Goal: Transaction & Acquisition: Purchase product/service

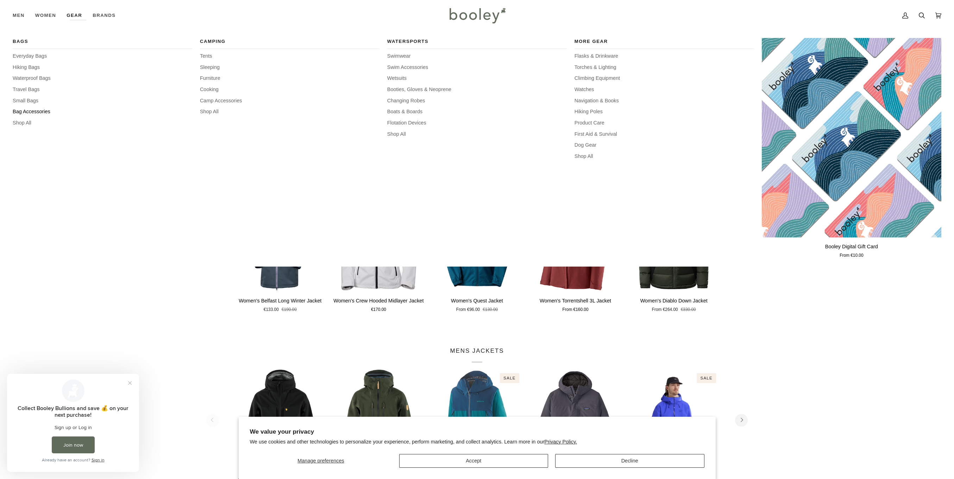
click at [34, 112] on span "Bag Accessories" at bounding box center [102, 112] width 179 height 8
click at [25, 125] on span "Shop All" at bounding box center [102, 123] width 179 height 8
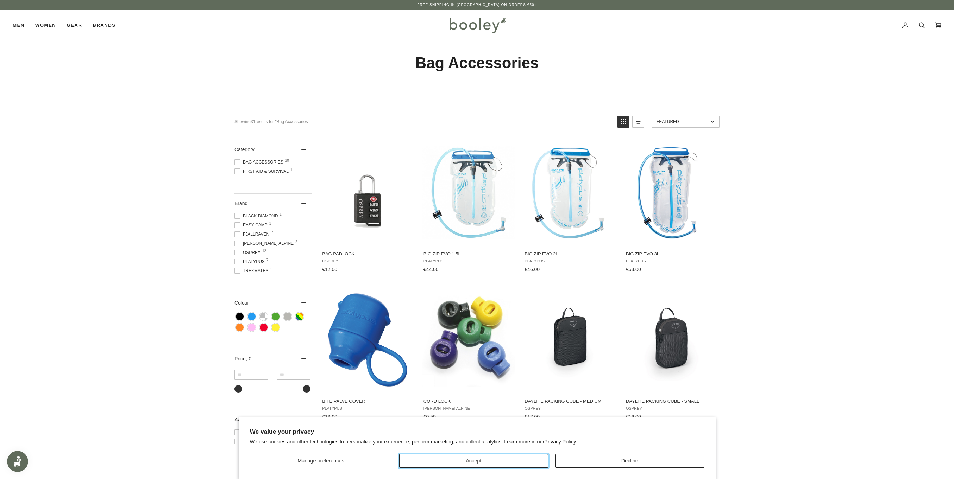
click at [539, 460] on button "Accept" at bounding box center [473, 461] width 149 height 14
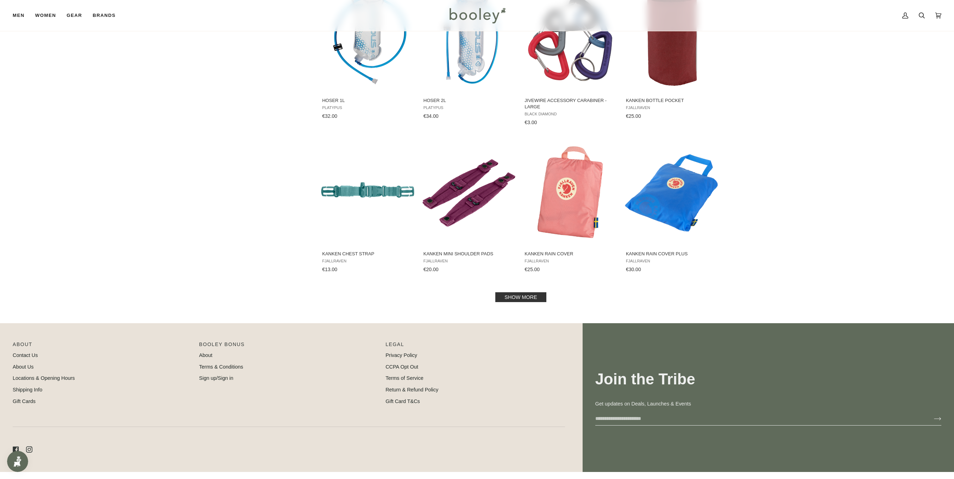
scroll to position [603, 0]
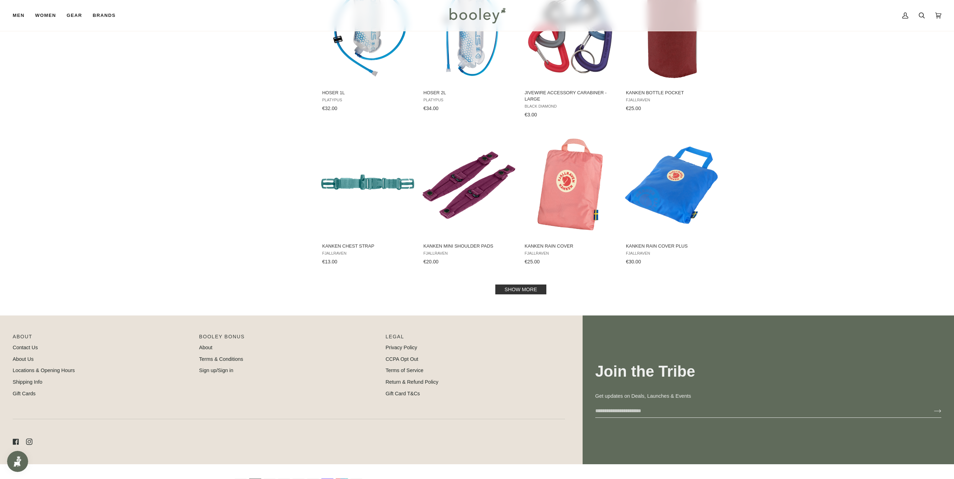
click at [508, 286] on link "Show more" at bounding box center [520, 290] width 51 height 10
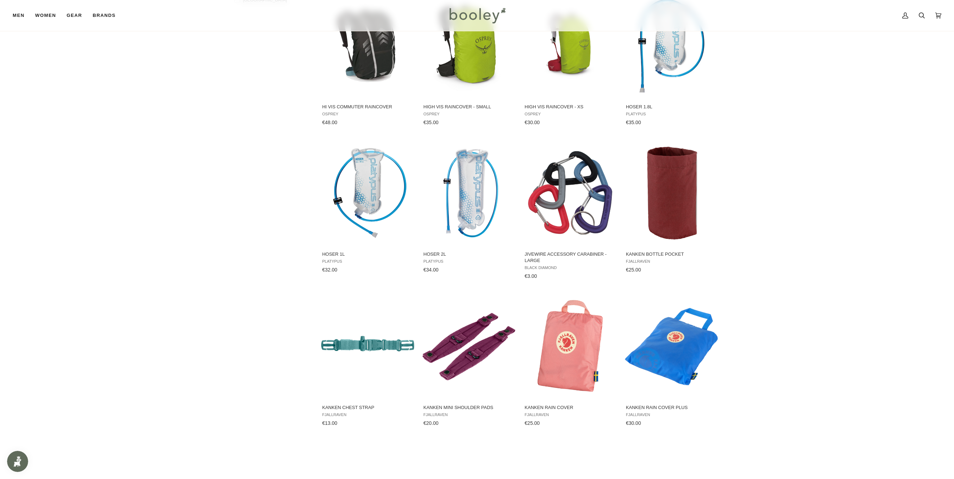
scroll to position [603, 0]
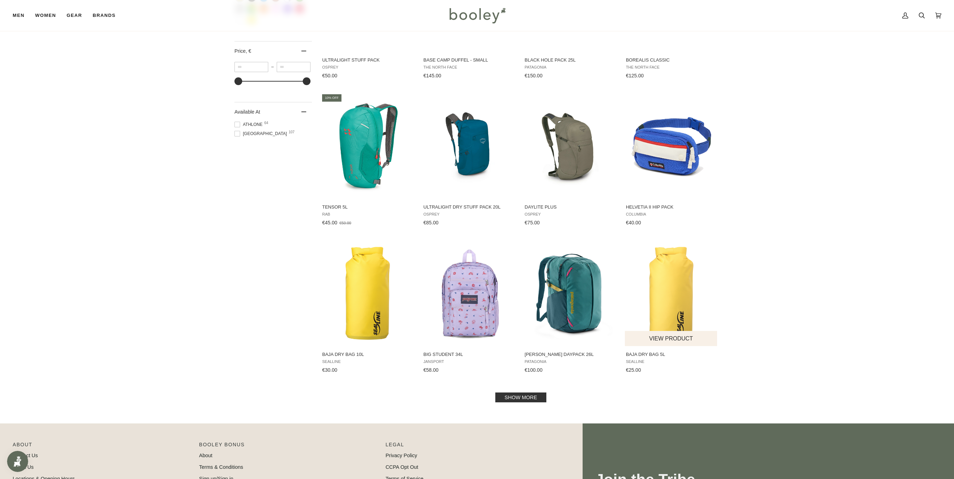
scroll to position [503, 0]
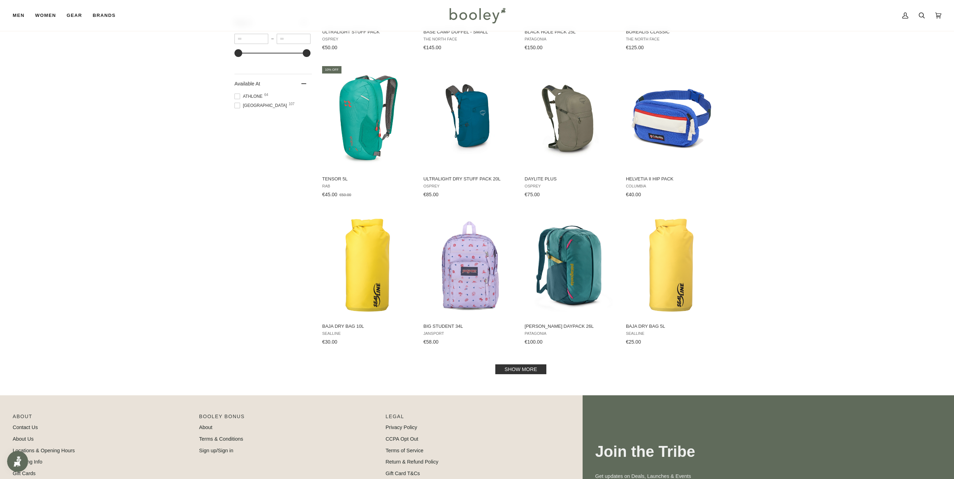
click at [523, 371] on link "Show more" at bounding box center [520, 370] width 51 height 10
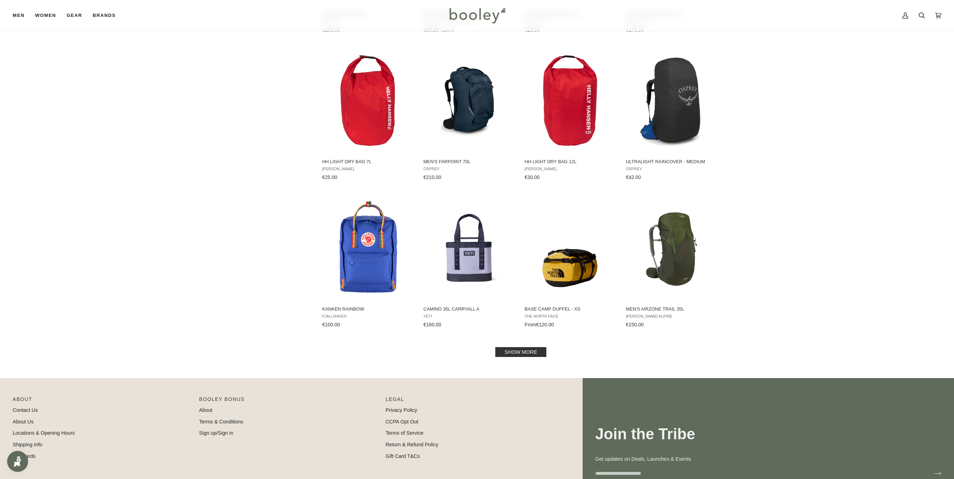
scroll to position [1257, 0]
click at [526, 350] on link "Show more" at bounding box center [520, 352] width 51 height 10
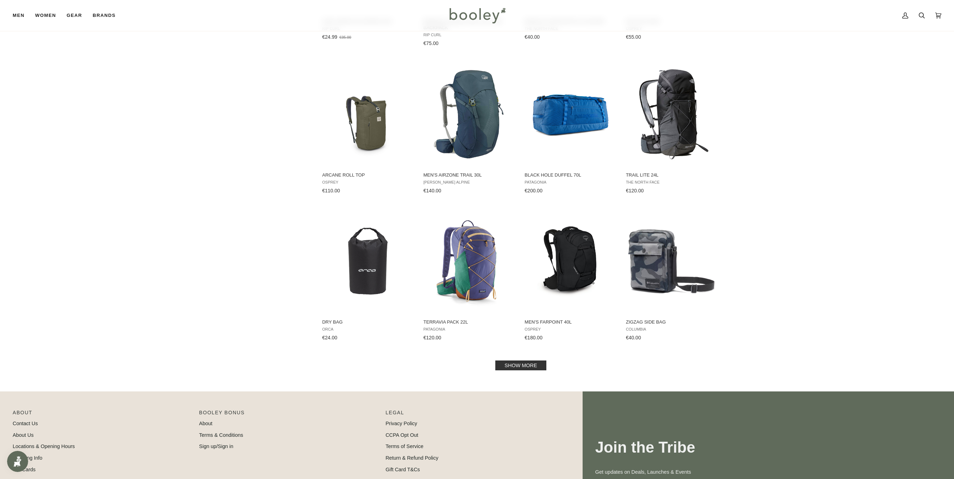
scroll to position [2061, 0]
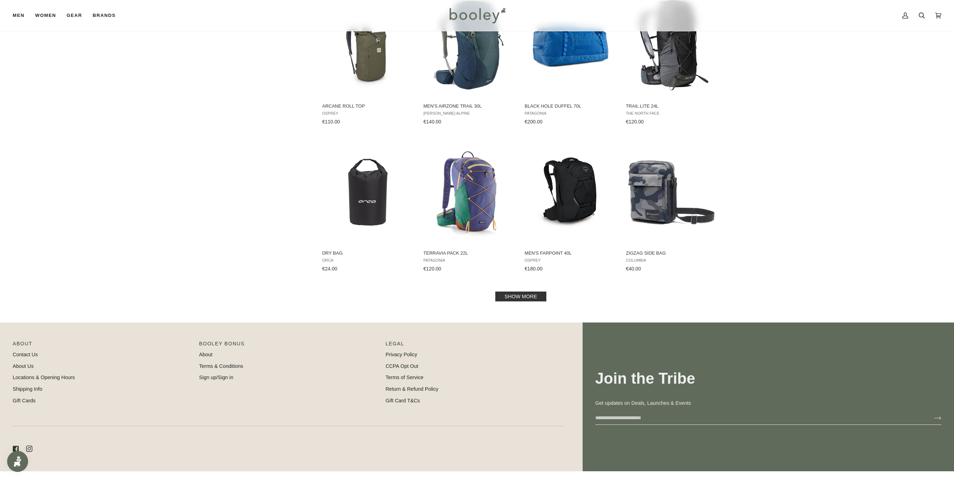
click at [528, 292] on link "Show more" at bounding box center [520, 297] width 51 height 10
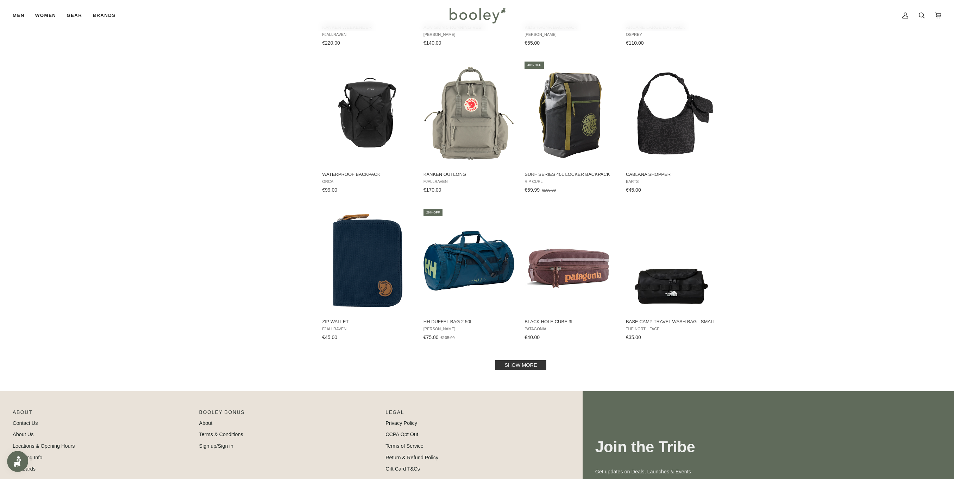
scroll to position [2816, 0]
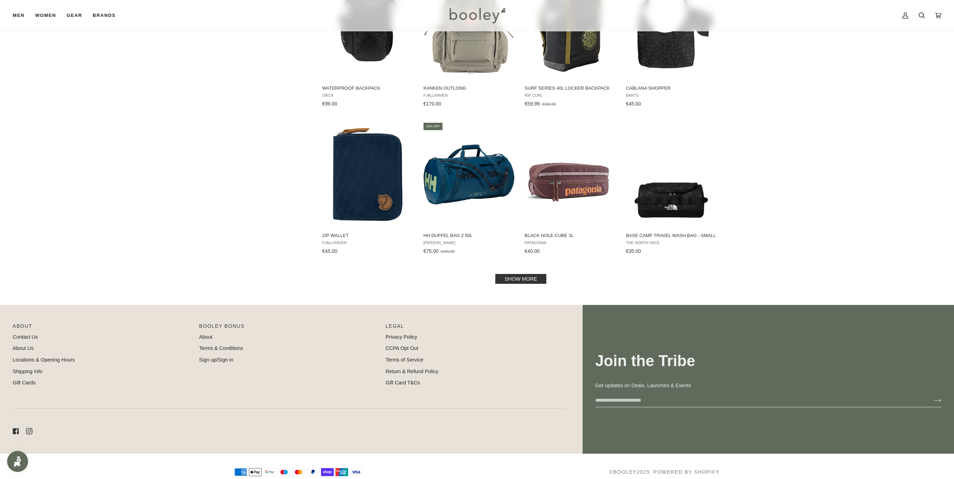
click at [533, 275] on link "Show more" at bounding box center [520, 279] width 51 height 10
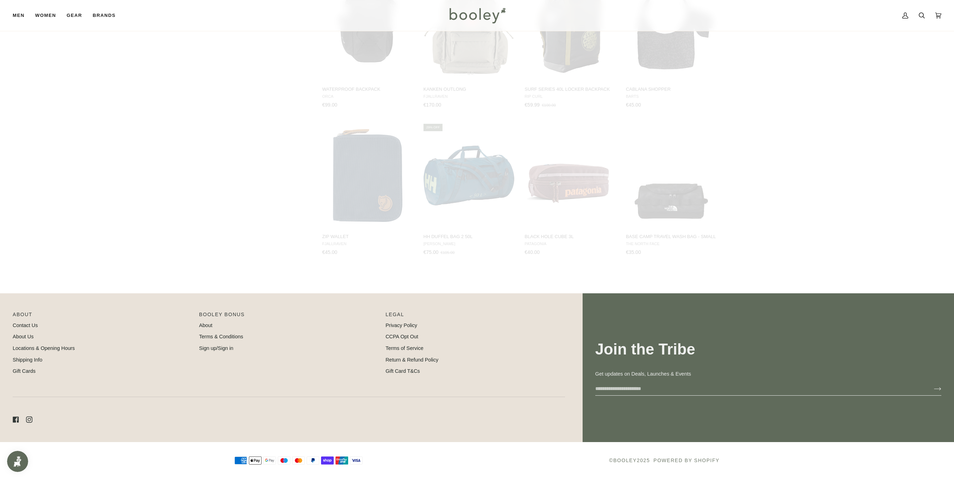
scroll to position [2807, 0]
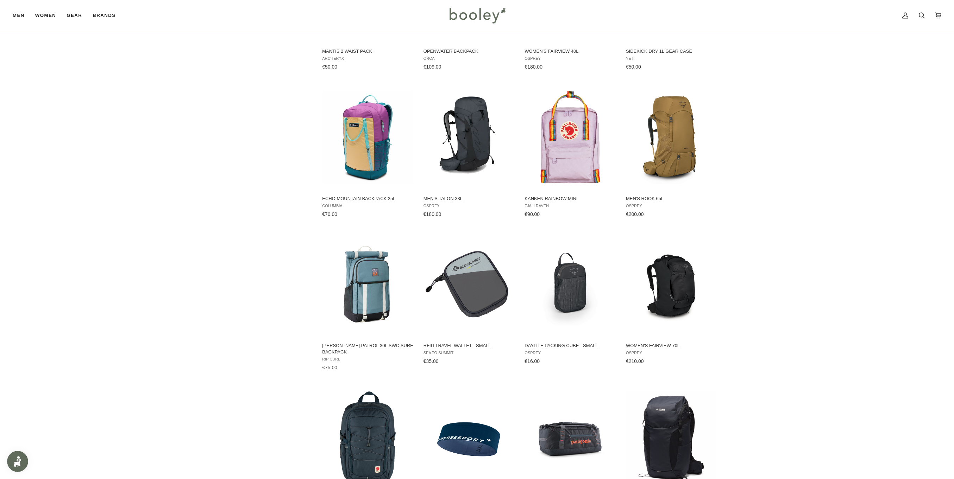
scroll to position [3511, 0]
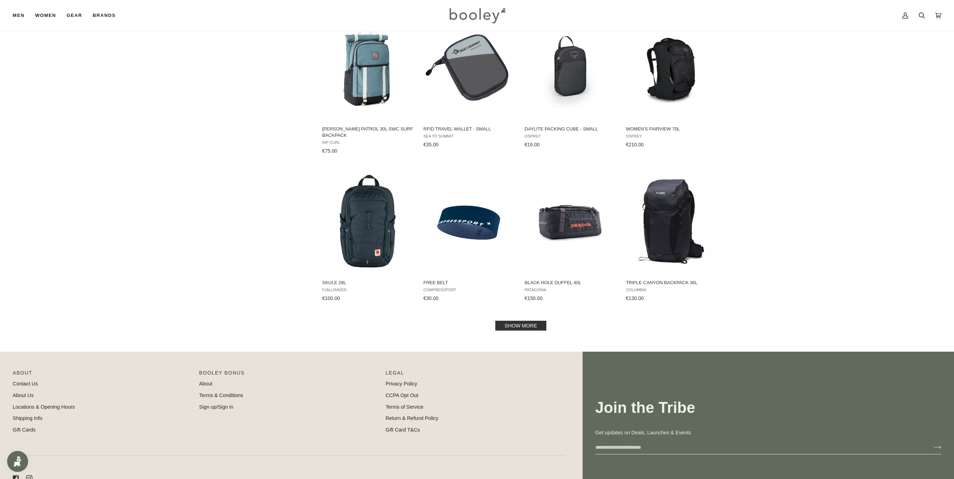
click at [527, 322] on link "Show more" at bounding box center [520, 326] width 51 height 10
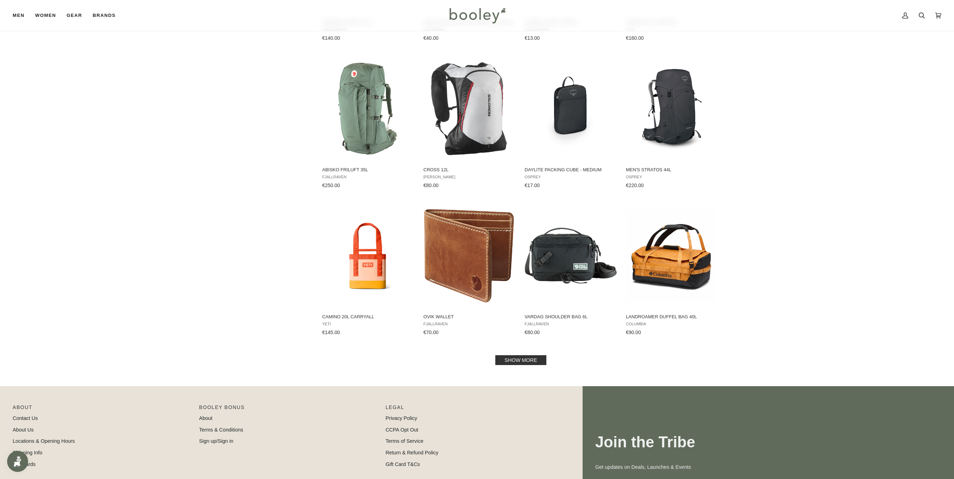
scroll to position [4215, 0]
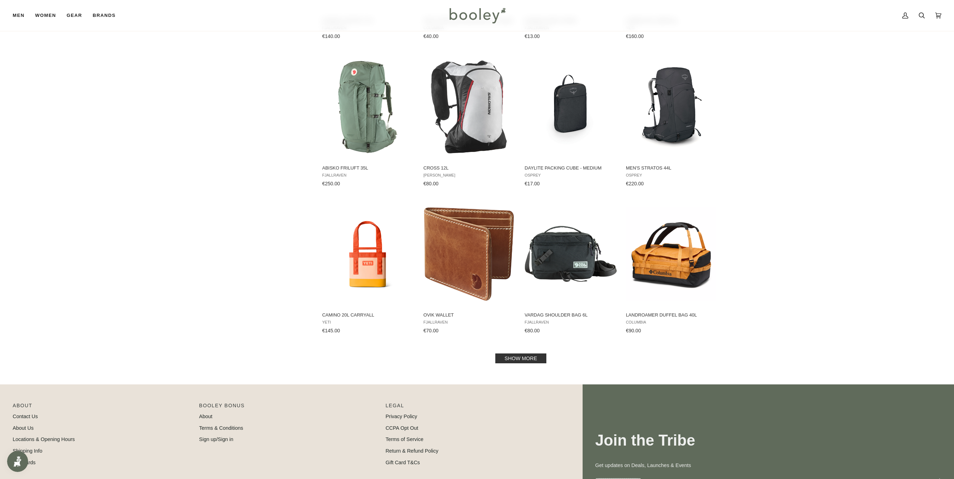
click at [511, 355] on link "Show more" at bounding box center [520, 359] width 51 height 10
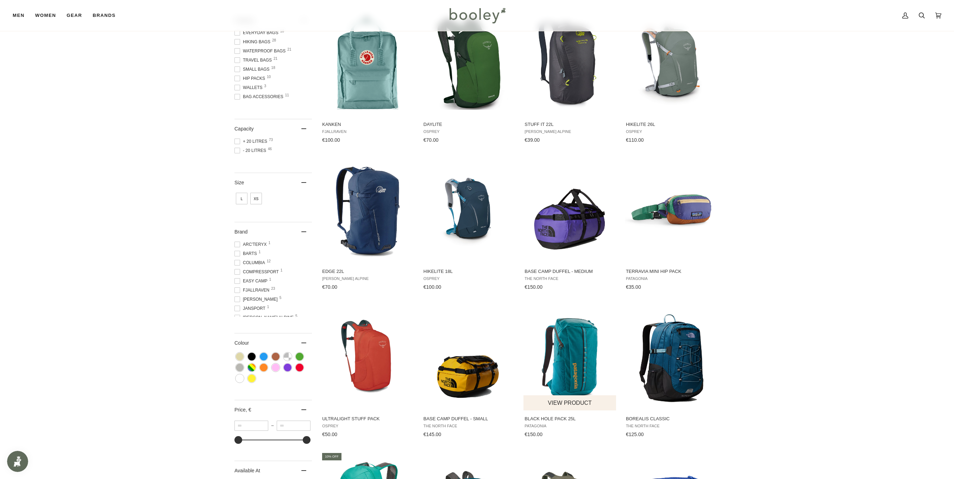
scroll to position [116, 0]
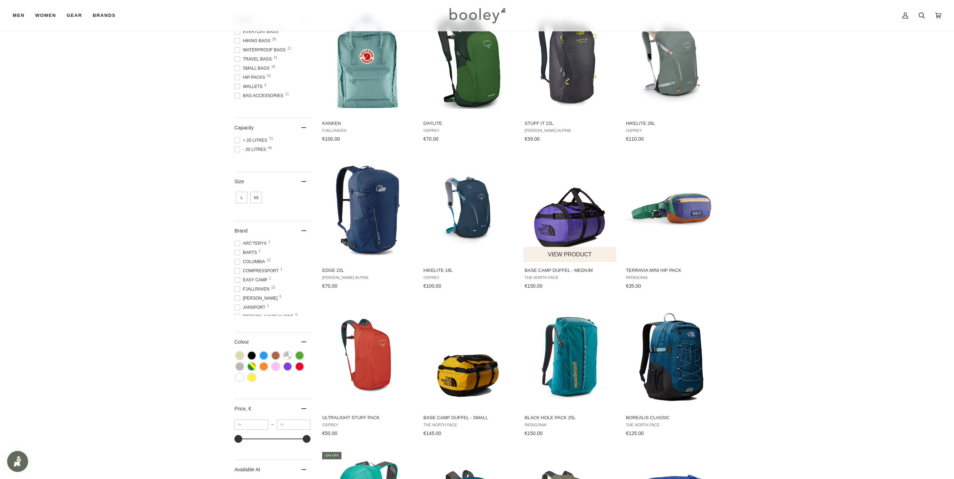
click at [586, 257] on button "View product" at bounding box center [569, 254] width 93 height 15
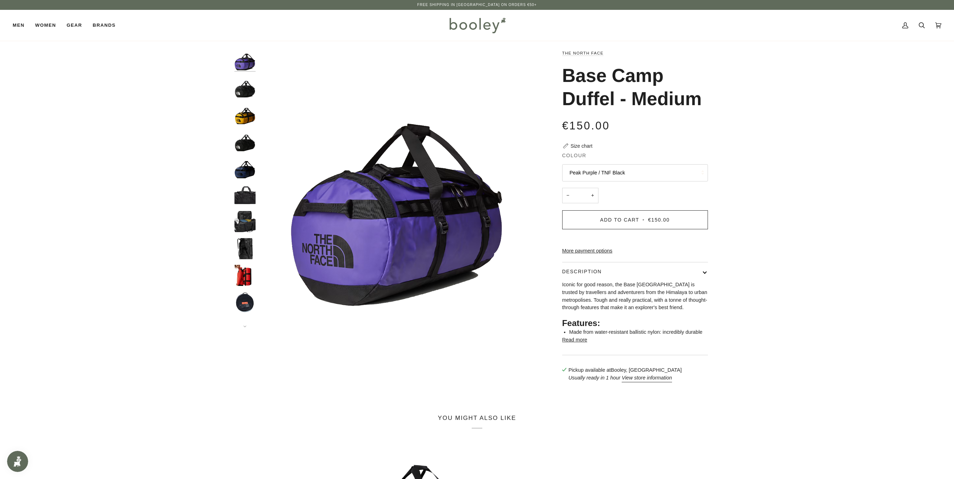
click at [245, 144] on img "Base Camp Duffel - Medium" at bounding box center [244, 140] width 21 height 21
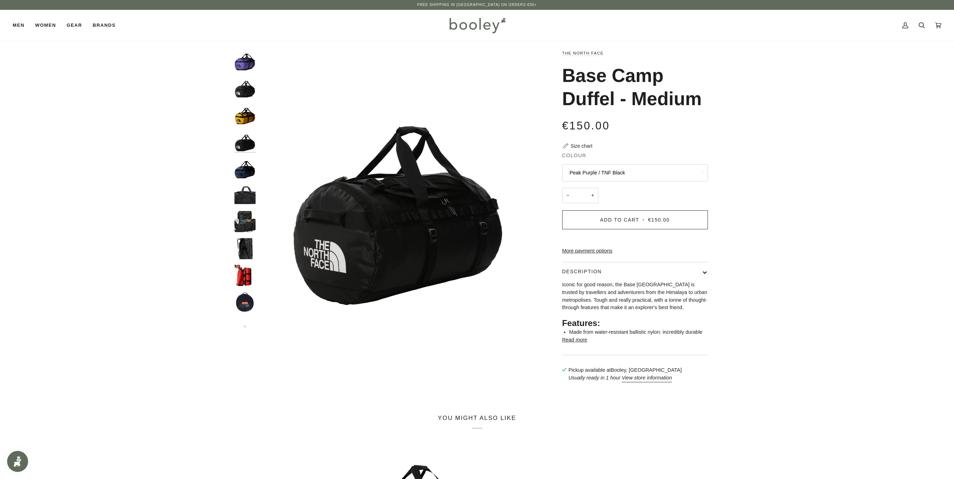
click at [241, 116] on img "Base Camp Duffel - Medium" at bounding box center [244, 113] width 21 height 21
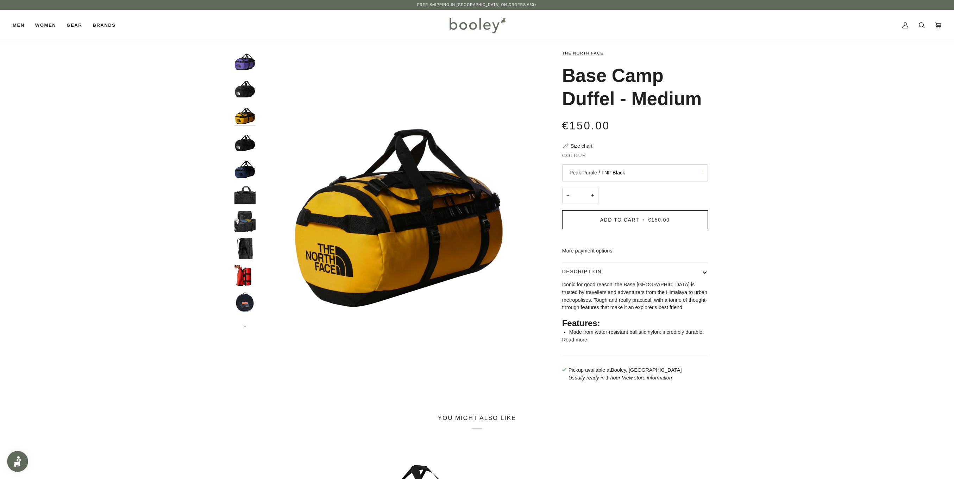
click at [240, 83] on img "The North Face Base Camp Duffel - Medium TNF Black / TNF White A - Booley Galway" at bounding box center [244, 86] width 21 height 21
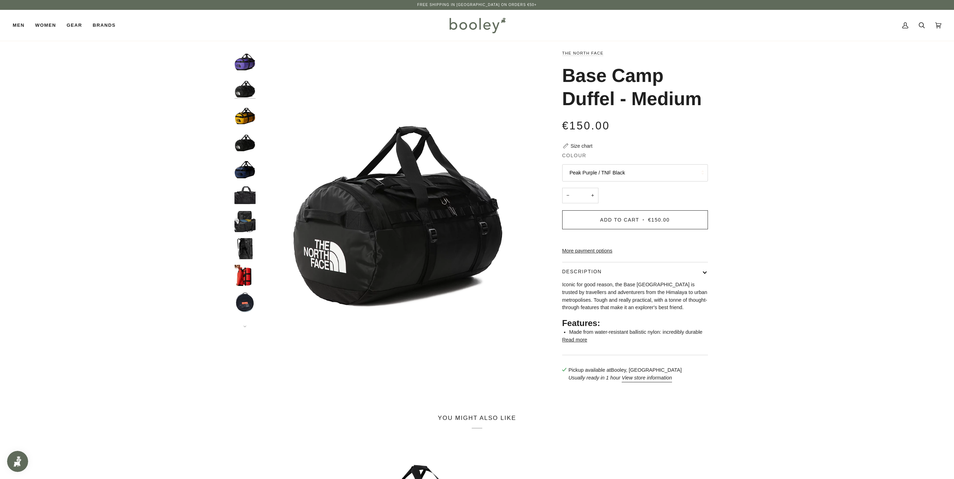
click at [248, 139] on img "Base Camp Duffel - Medium" at bounding box center [244, 140] width 21 height 21
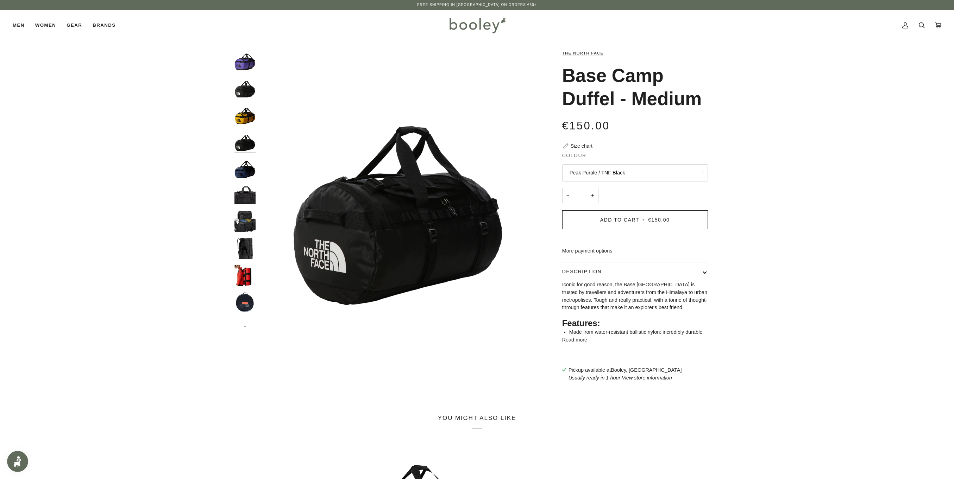
click at [241, 82] on img "The North Face Base Camp Duffel - Medium TNF Black / TNF White A - Booley Galway" at bounding box center [244, 86] width 21 height 21
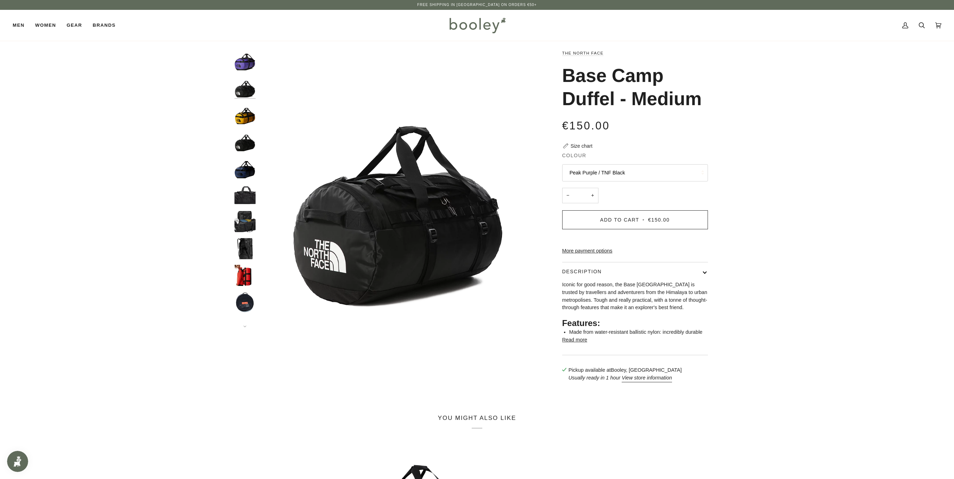
click at [250, 149] on img "Base Camp Duffel - Medium" at bounding box center [244, 140] width 21 height 21
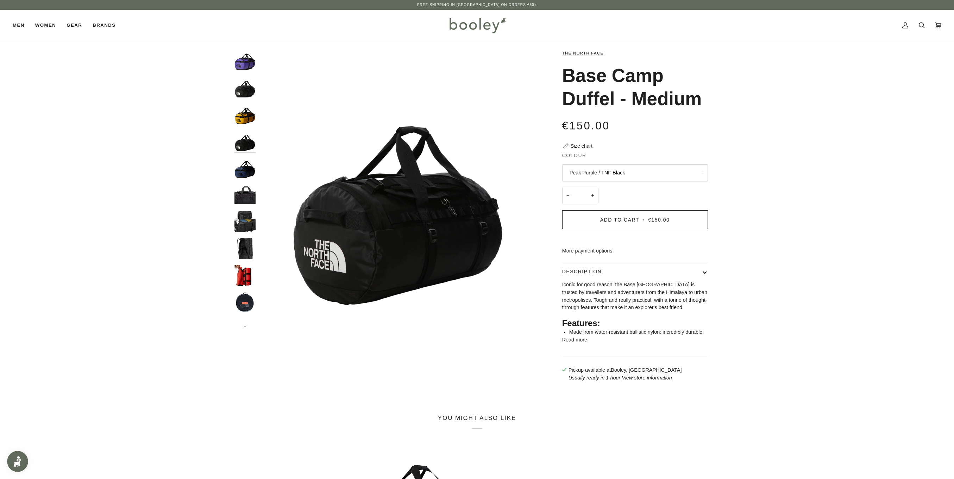
click at [639, 172] on button "Peak Purple / TNF Black" at bounding box center [635, 172] width 146 height 17
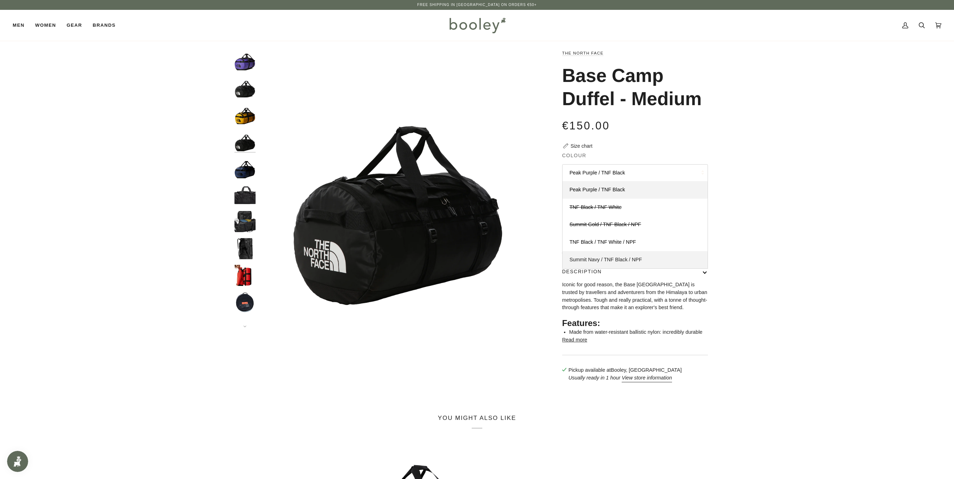
click at [608, 255] on link "Summit Navy / TNF Black / NPF" at bounding box center [634, 260] width 145 height 18
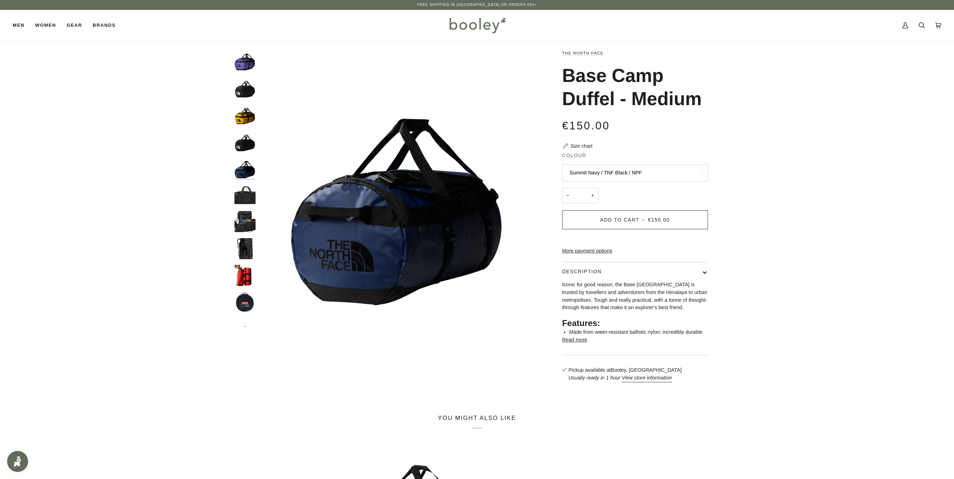
click at [615, 170] on button "Summit Navy / TNF Black / NPF" at bounding box center [635, 172] width 146 height 17
click at [612, 241] on span "TNF Black / TNF White / NPF" at bounding box center [602, 242] width 67 height 6
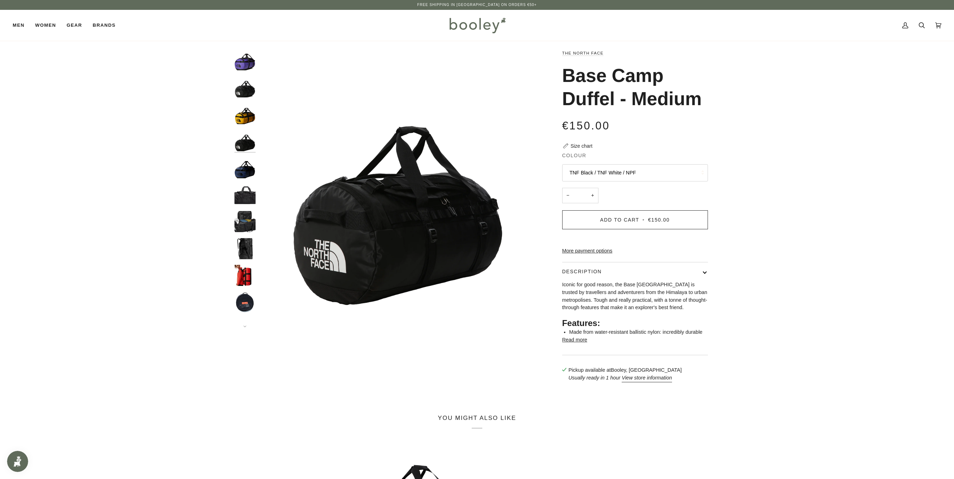
click at [635, 167] on button "TNF Black / TNF White / NPF" at bounding box center [635, 172] width 146 height 17
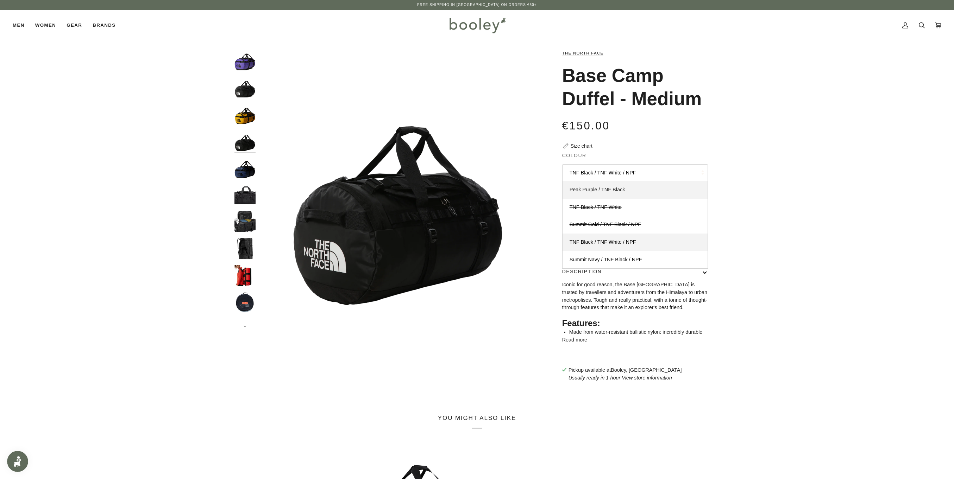
click at [624, 189] on span "Peak Purple / TNF Black" at bounding box center [597, 190] width 56 height 6
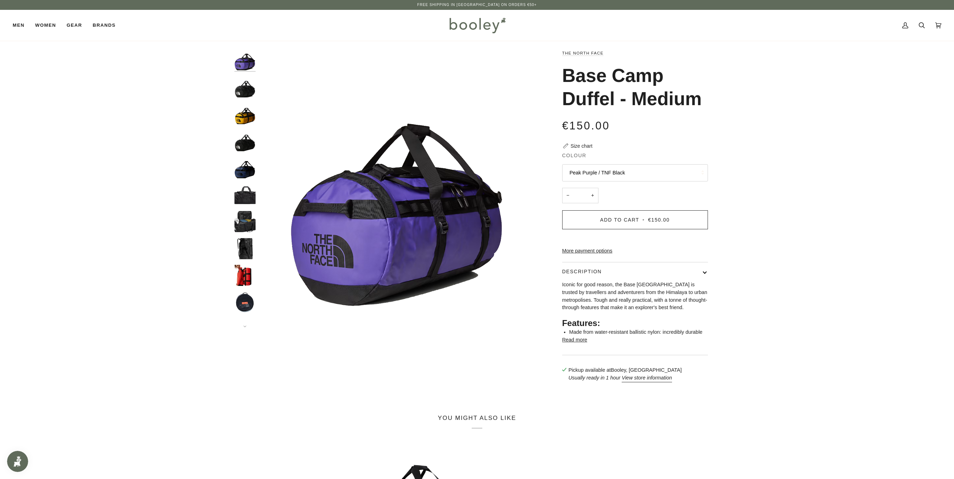
click at [628, 170] on button "Peak Purple / TNF Black" at bounding box center [635, 172] width 146 height 17
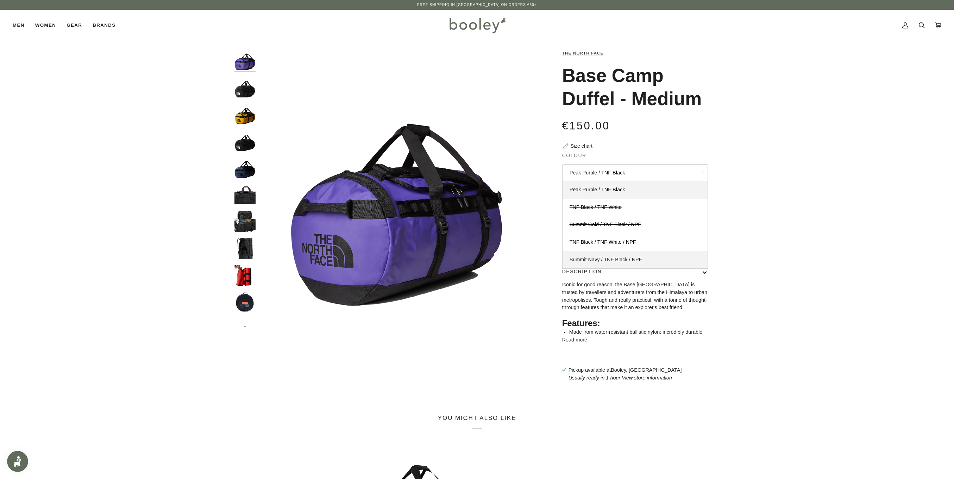
click at [631, 256] on link "Summit Navy / TNF Black / NPF" at bounding box center [634, 260] width 145 height 18
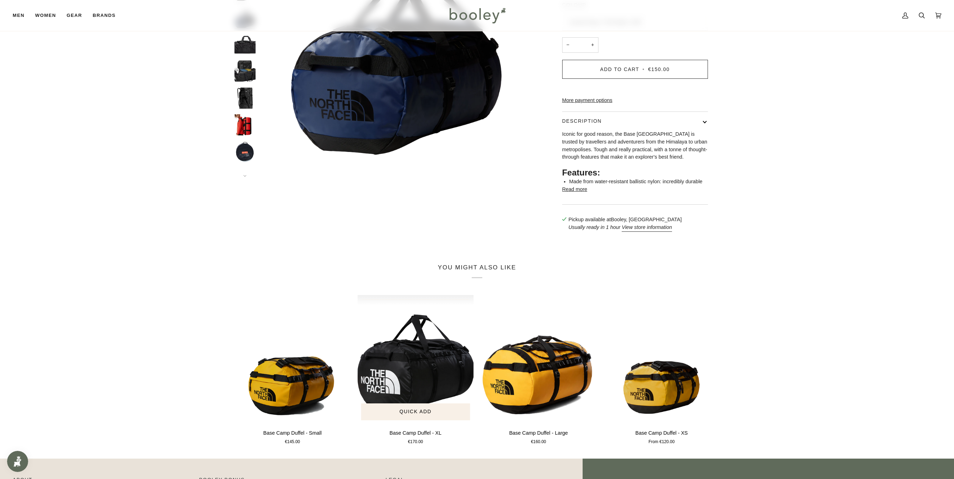
scroll to position [201, 0]
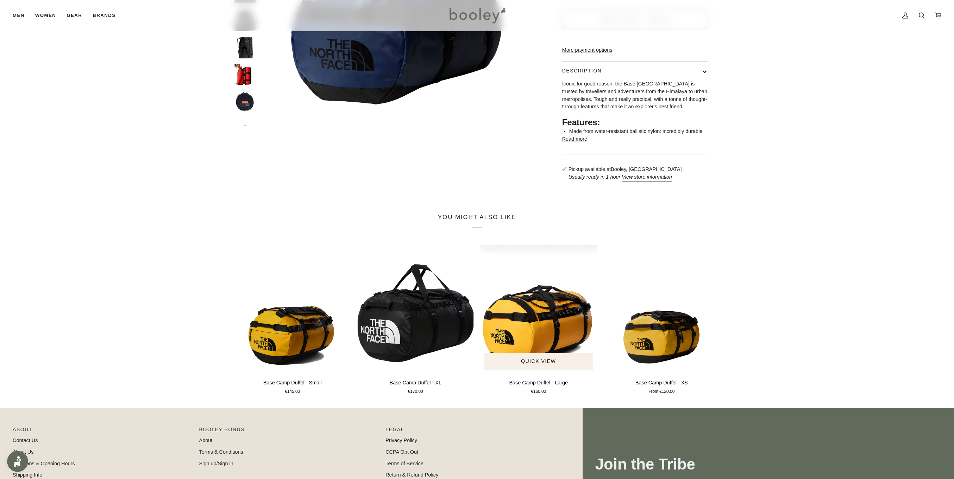
click at [556, 349] on img "Base Camp Duffel - Large" at bounding box center [538, 309] width 116 height 129
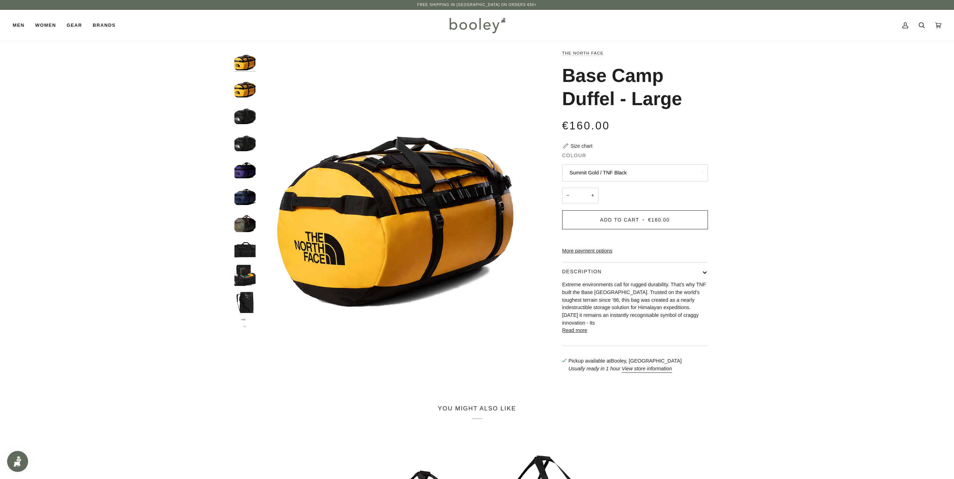
click at [238, 222] on img "The North Face Base Camp Duffel - Large New Taupe Green / Smokey Brown / Utilit…" at bounding box center [244, 221] width 21 height 21
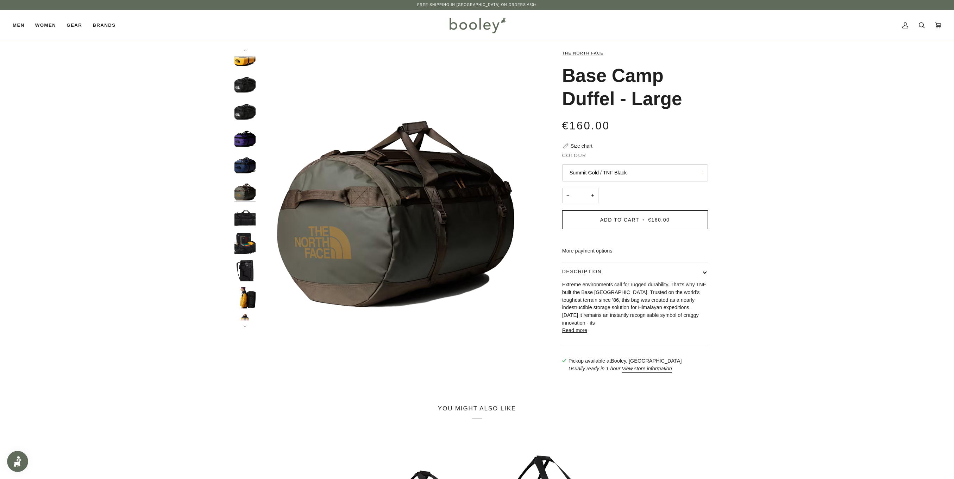
click at [628, 171] on button "Summit Gold / TNF Black" at bounding box center [635, 172] width 146 height 17
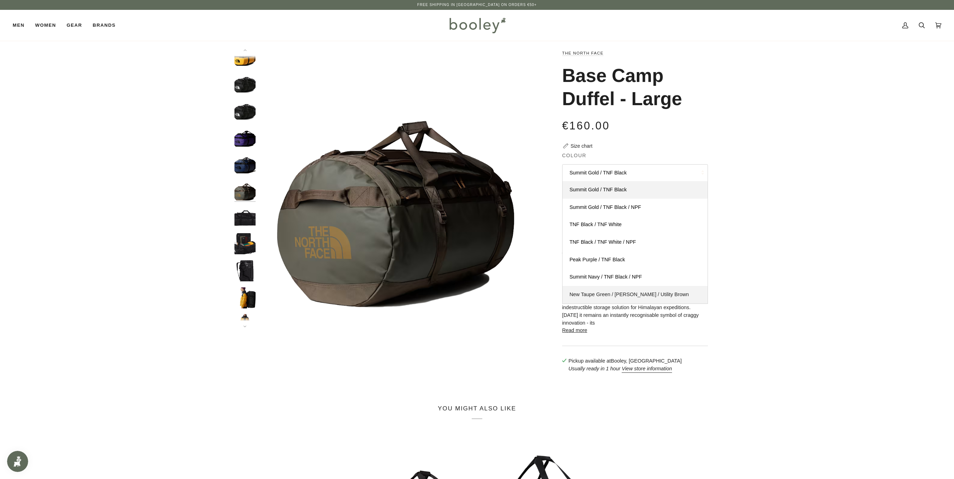
click at [617, 287] on link "New Taupe Green / Smokey Brown / Utility Brown" at bounding box center [634, 295] width 145 height 18
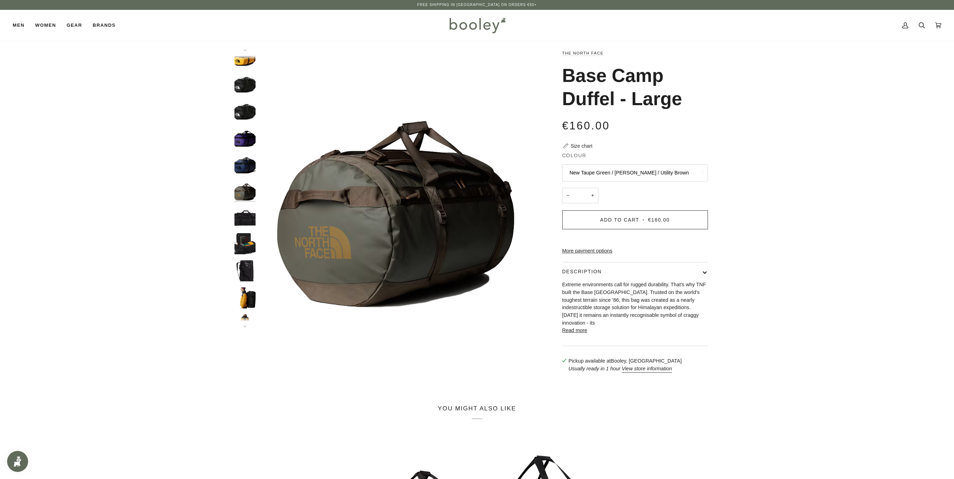
click at [246, 267] on img "The North Face Base Camp Duffel - Large TNF Black / TNF White - Booley Galway" at bounding box center [244, 270] width 21 height 21
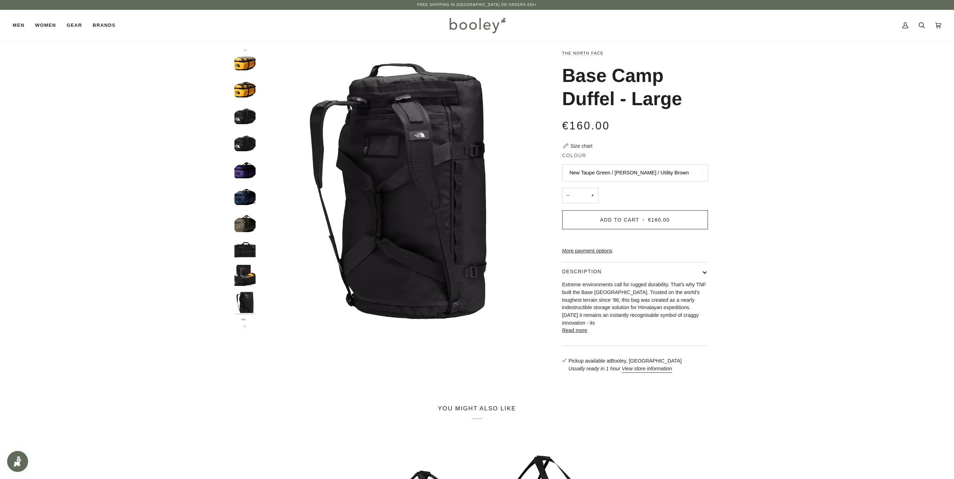
scroll to position [95, 0]
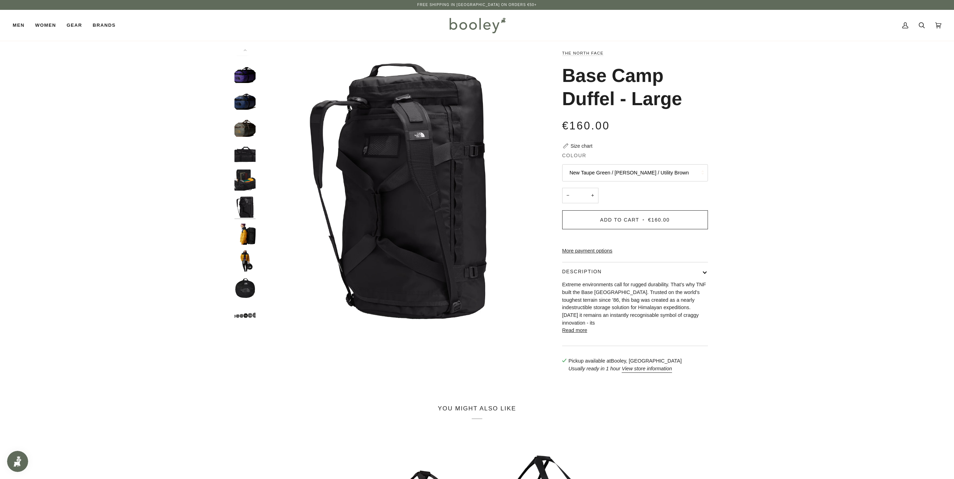
click at [245, 255] on img "The North Face Base Camp Duffel - Large TNF Black / TNF White - Booley Galway" at bounding box center [244, 261] width 21 height 21
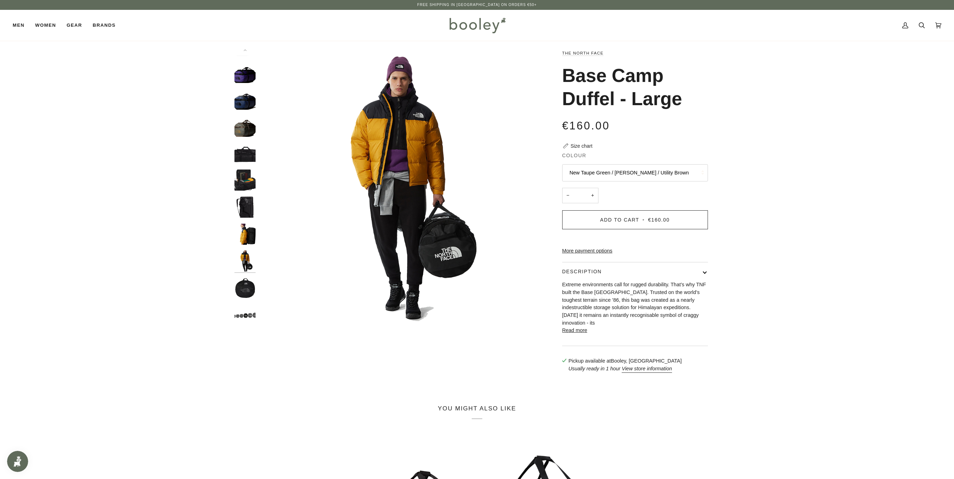
click at [245, 237] on img "The North Face Base Camp Duffel - Large TNF Black / TNF White - Booley Galway" at bounding box center [244, 234] width 21 height 21
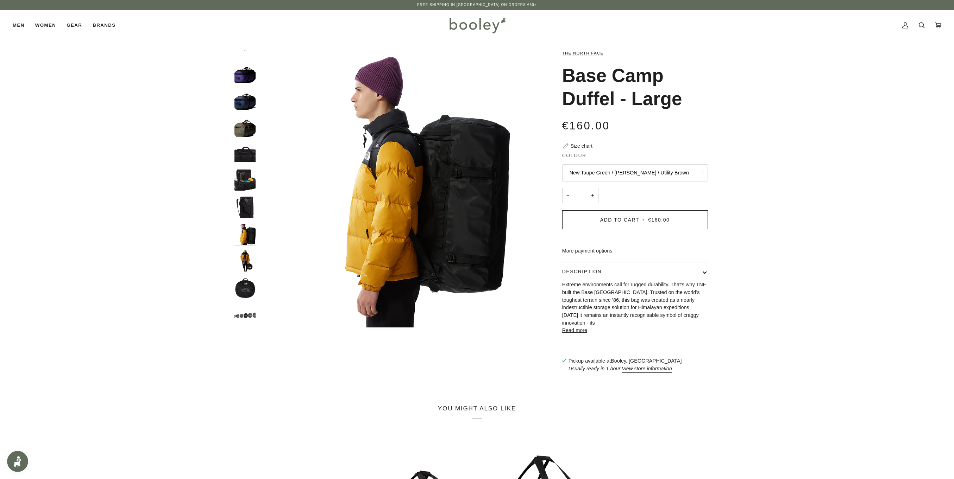
click at [641, 173] on button "New Taupe Green / Smokey Brown / Utility Brown" at bounding box center [635, 172] width 146 height 17
click at [590, 273] on link "Summit Navy / TNF Black / NPF" at bounding box center [634, 278] width 145 height 18
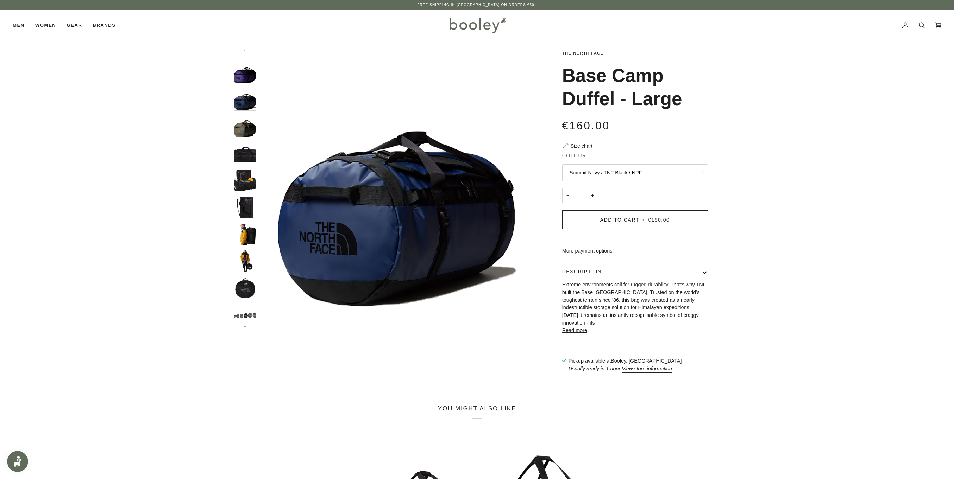
scroll to position [5, 0]
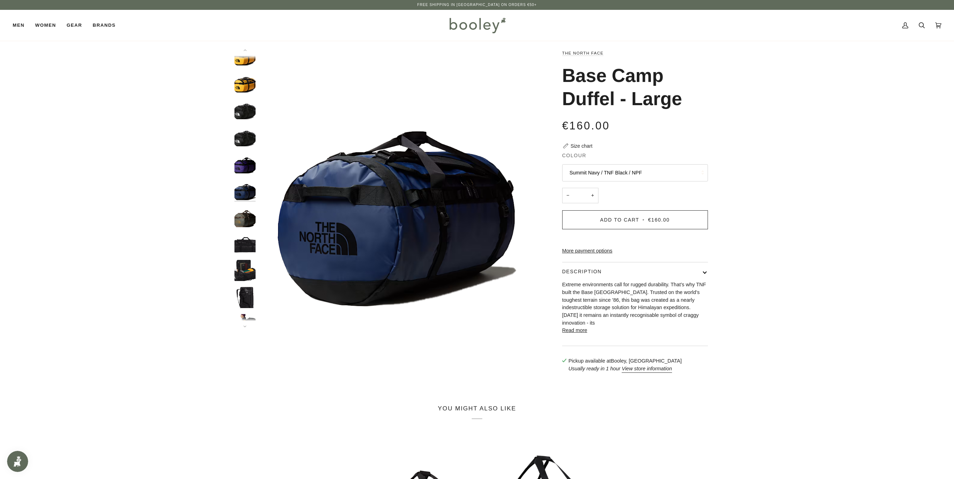
click at [607, 172] on button "Summit Navy / TNF Black / NPF" at bounding box center [635, 172] width 146 height 17
click at [594, 295] on span "New Taupe Green / Smokey Brown / Utility Brown" at bounding box center [628, 295] width 119 height 6
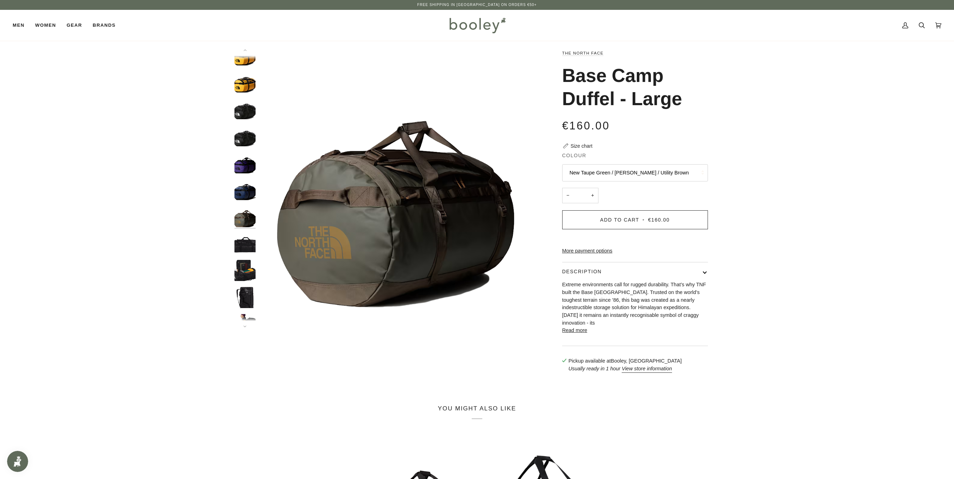
scroll to position [32, 0]
click at [611, 172] on button "New Taupe Green / Smokey Brown / Utility Brown" at bounding box center [635, 172] width 146 height 17
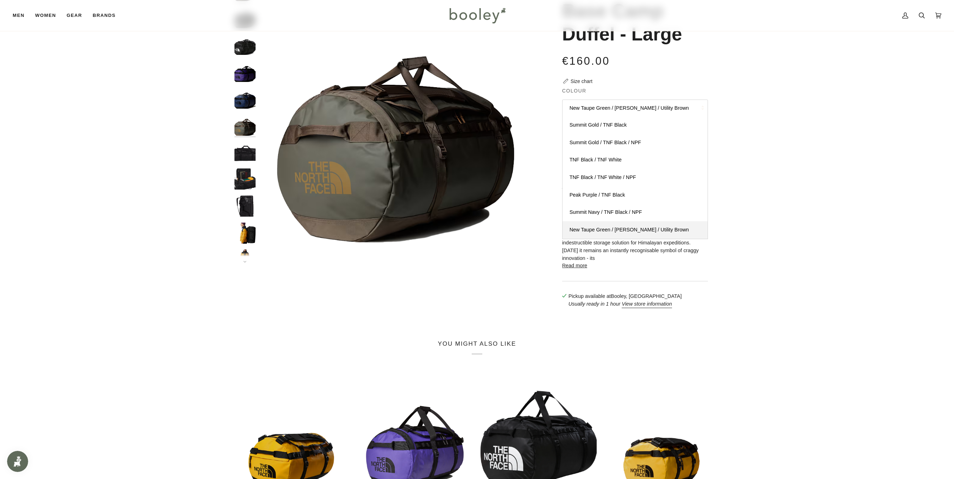
scroll to position [50, 0]
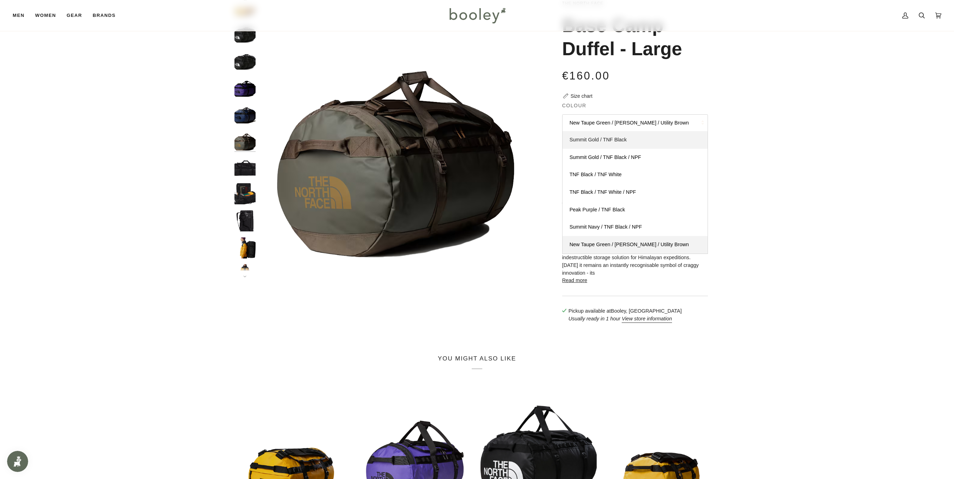
click at [600, 137] on span "Summit Gold / TNF Black" at bounding box center [597, 140] width 57 height 6
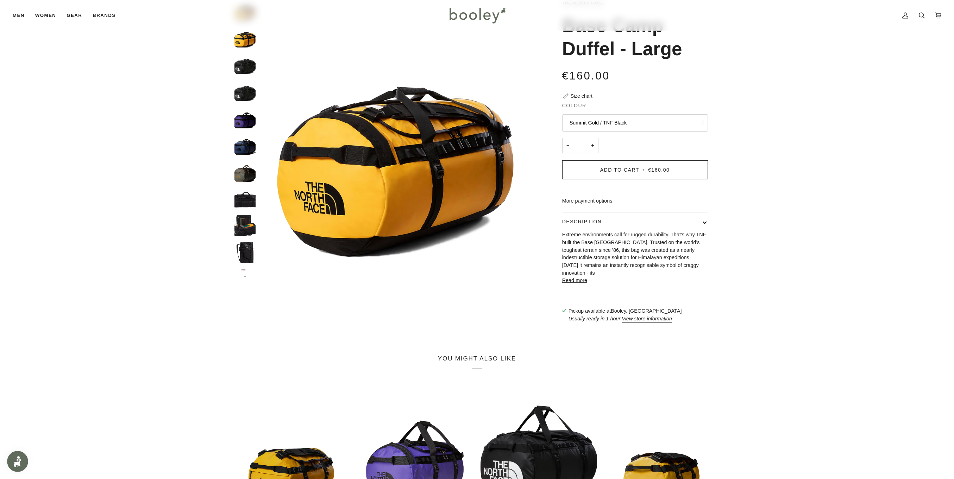
click at [605, 127] on button "Summit Gold / TNF Black" at bounding box center [635, 122] width 146 height 17
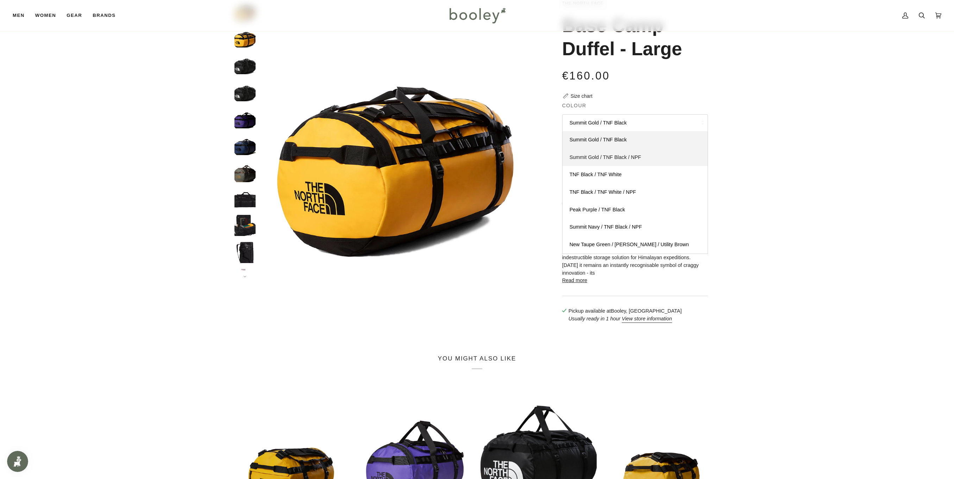
click at [604, 153] on link "Summit Gold / TNF Black / NPF" at bounding box center [634, 158] width 145 height 18
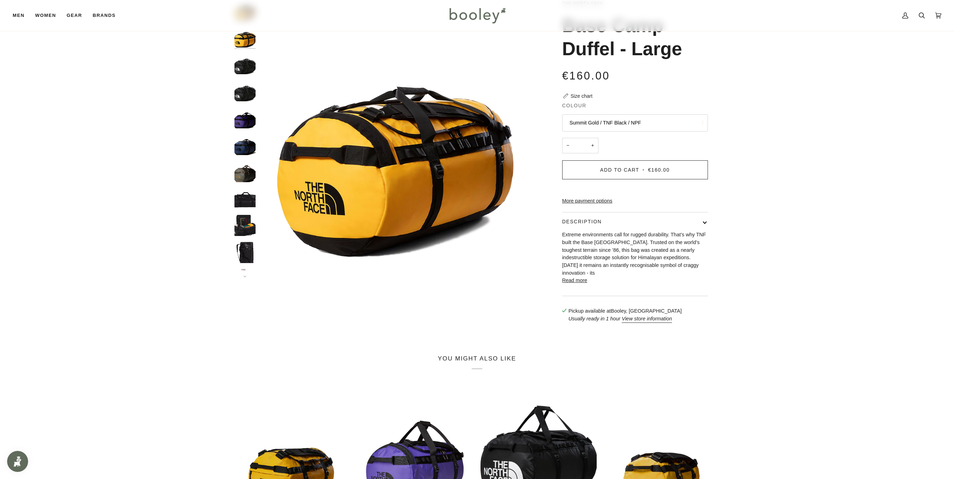
click at [603, 128] on button "Summit Gold / TNF Black / NPF" at bounding box center [635, 122] width 146 height 17
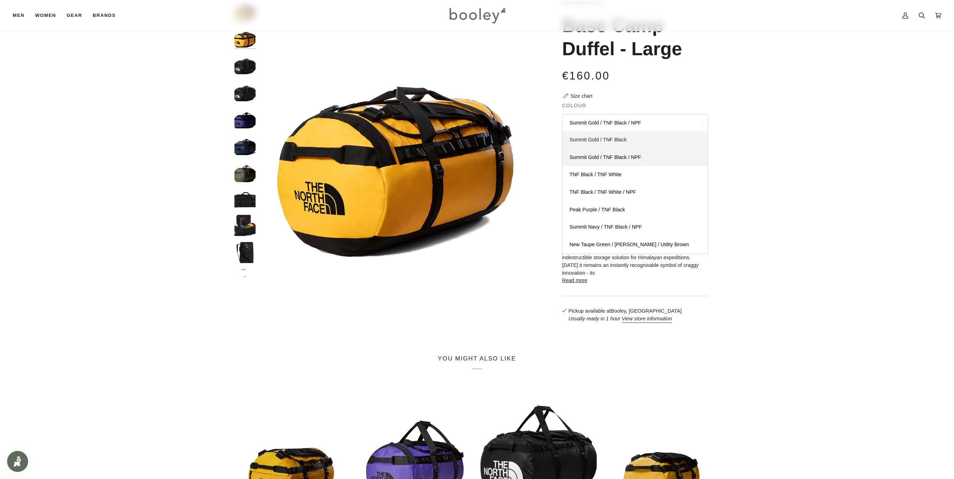
click at [602, 138] on span "Summit Gold / TNF Black" at bounding box center [597, 140] width 57 height 6
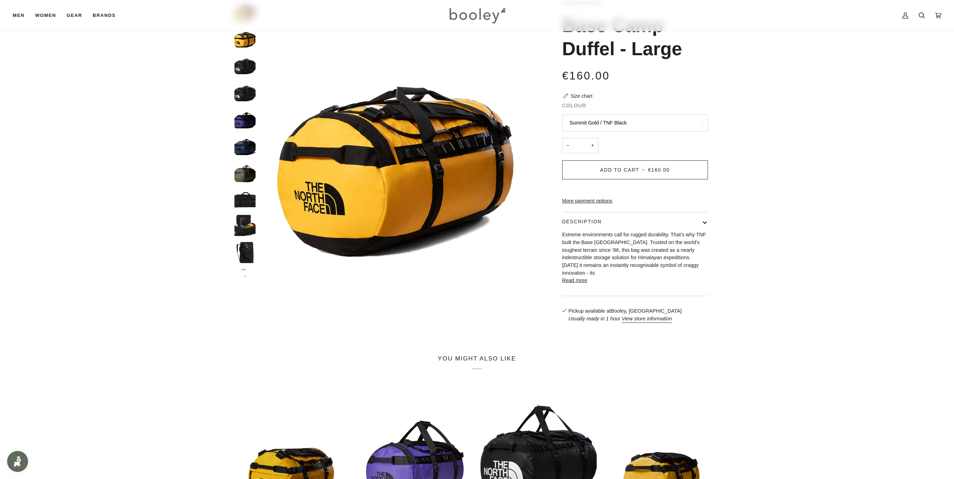
click at [607, 120] on button "Summit Gold / TNF Black" at bounding box center [635, 122] width 146 height 17
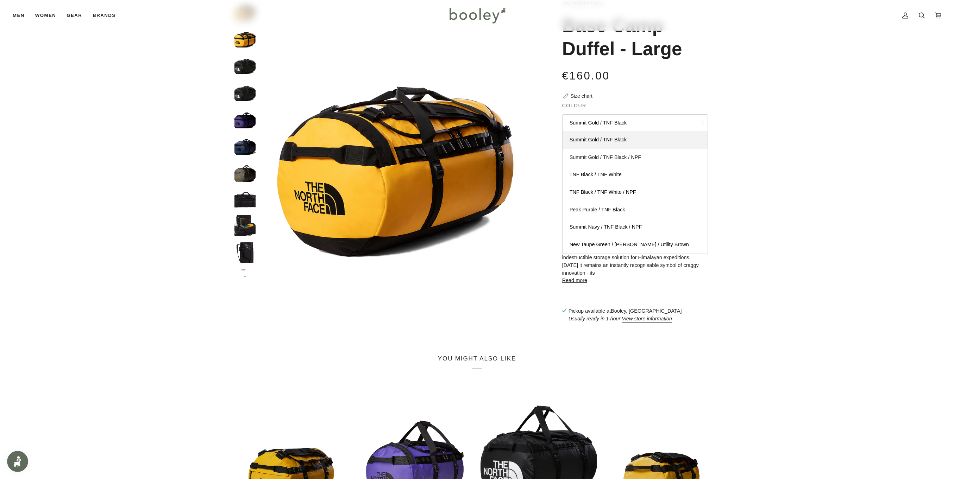
click at [610, 155] on span "Summit Gold / TNF Black / NPF" at bounding box center [605, 158] width 72 height 6
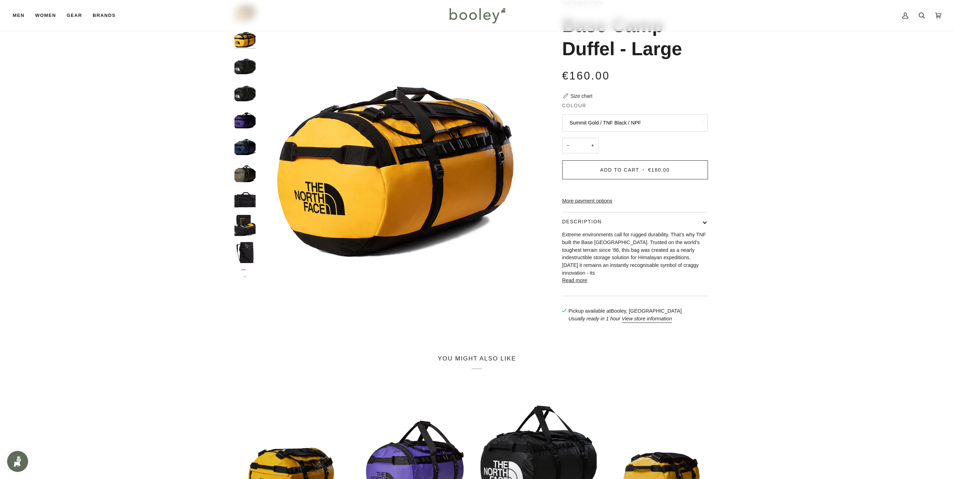
click at [611, 125] on button "Summit Gold / TNF Black / NPF" at bounding box center [635, 122] width 146 height 17
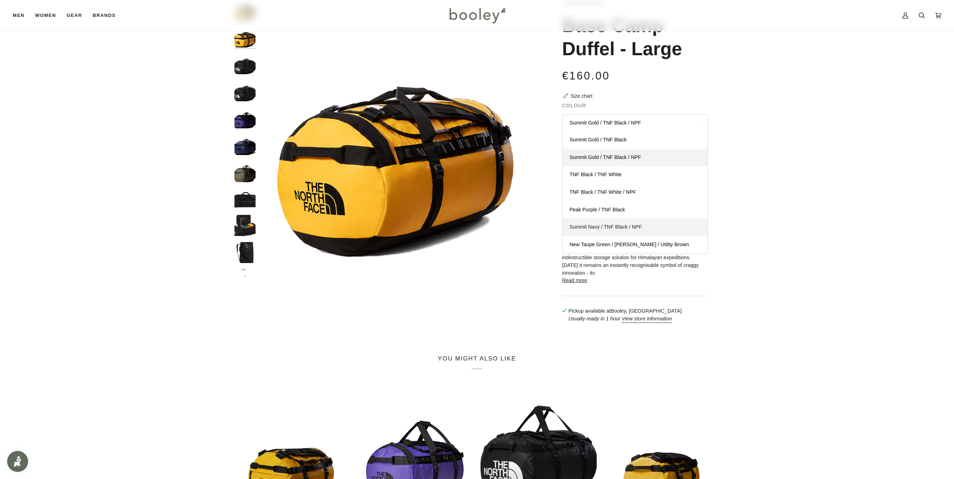
click at [611, 226] on span "Summit Navy / TNF Black / NPF" at bounding box center [605, 227] width 73 height 6
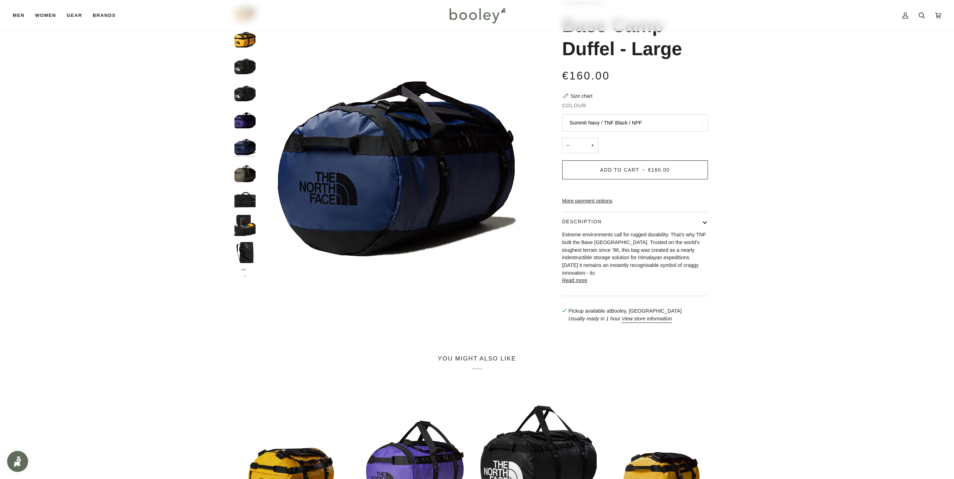
scroll to position [5, 0]
click at [602, 124] on button "Summit Navy / TNF Black / NPF" at bounding box center [635, 122] width 146 height 17
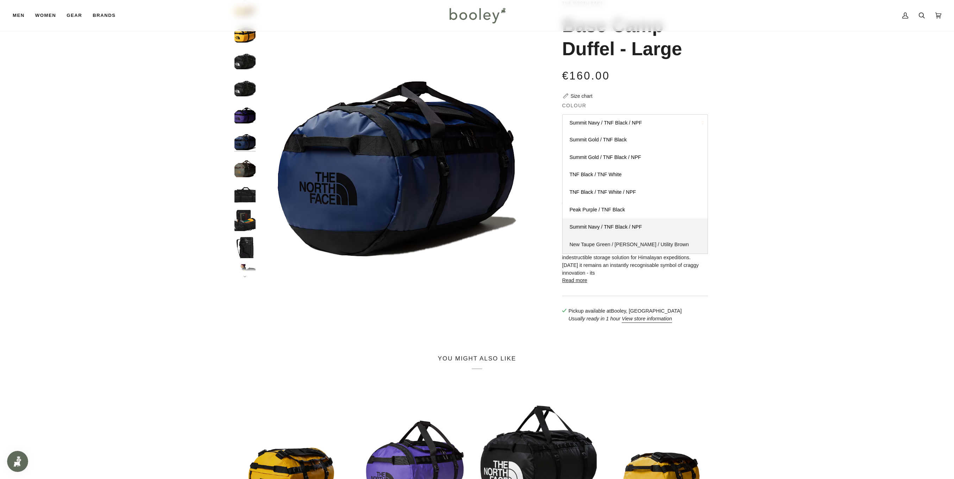
click at [611, 243] on span "New Taupe Green / Smokey Brown / Utility Brown" at bounding box center [628, 245] width 119 height 6
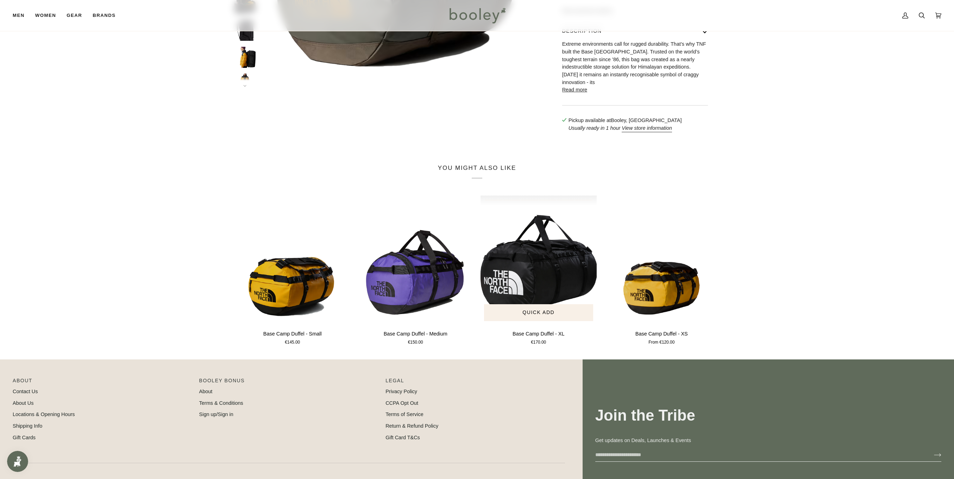
scroll to position [251, 0]
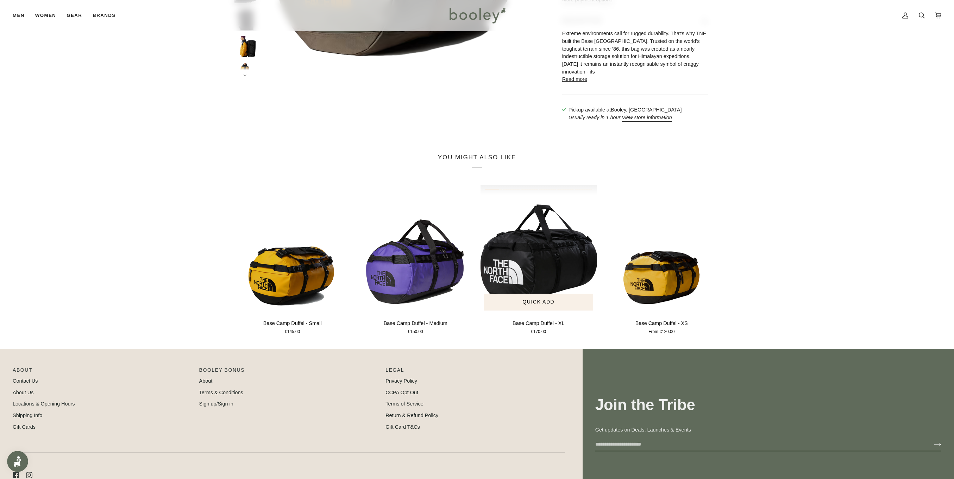
click at [537, 273] on img "Base Camp Duffel - XL" at bounding box center [538, 249] width 116 height 129
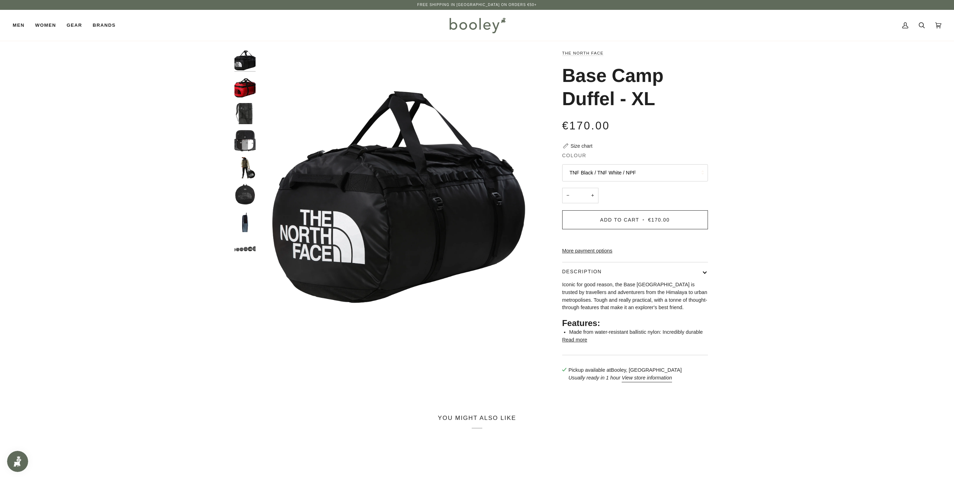
click at [642, 166] on button "TNF Black / TNF White / NPF" at bounding box center [635, 172] width 146 height 17
click at [623, 205] on span "TNF Red / TNF Black / NPF" at bounding box center [600, 207] width 63 height 6
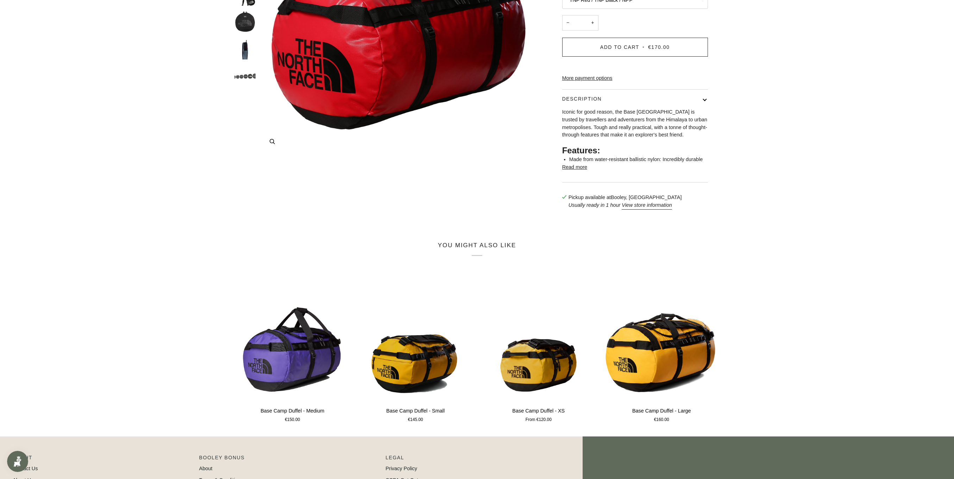
scroll to position [201, 0]
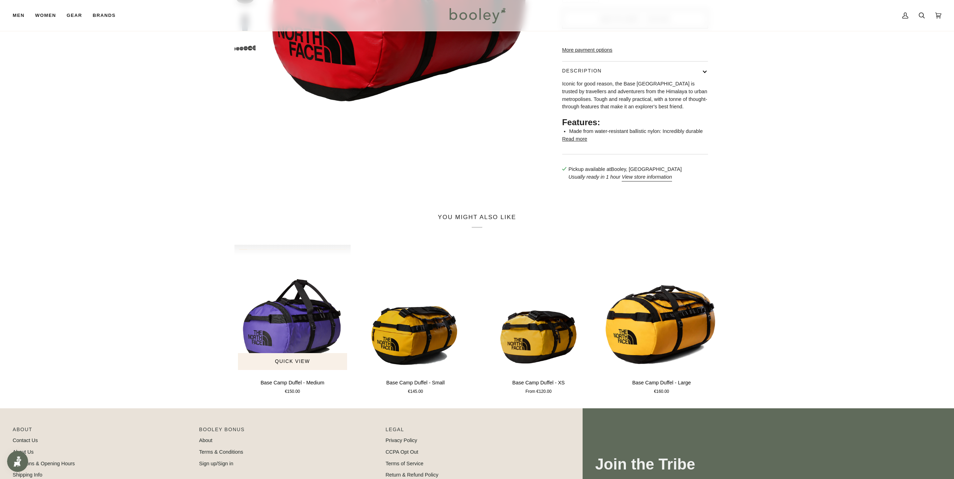
click at [298, 351] on img "Base Camp Duffel - Medium" at bounding box center [292, 309] width 116 height 129
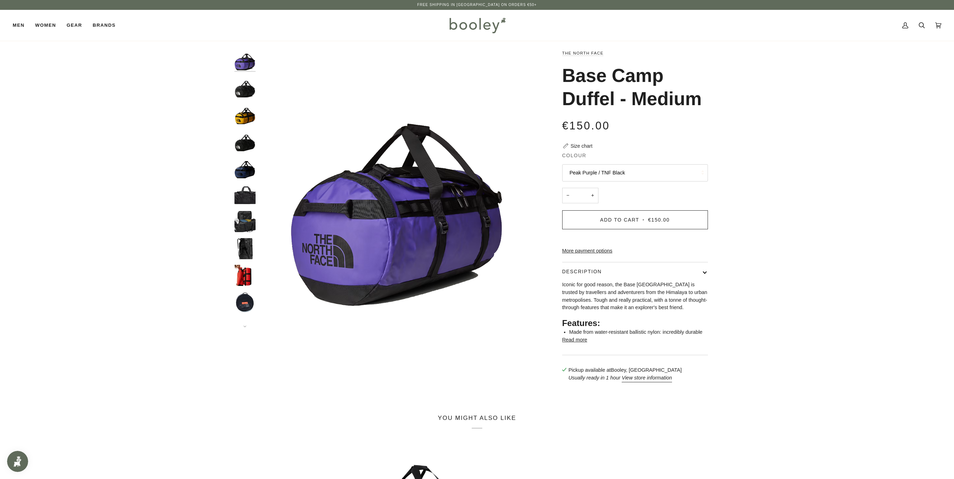
click at [241, 223] on img "The North Face Base Camp Duffel - Medium - Booley Galway" at bounding box center [244, 221] width 21 height 21
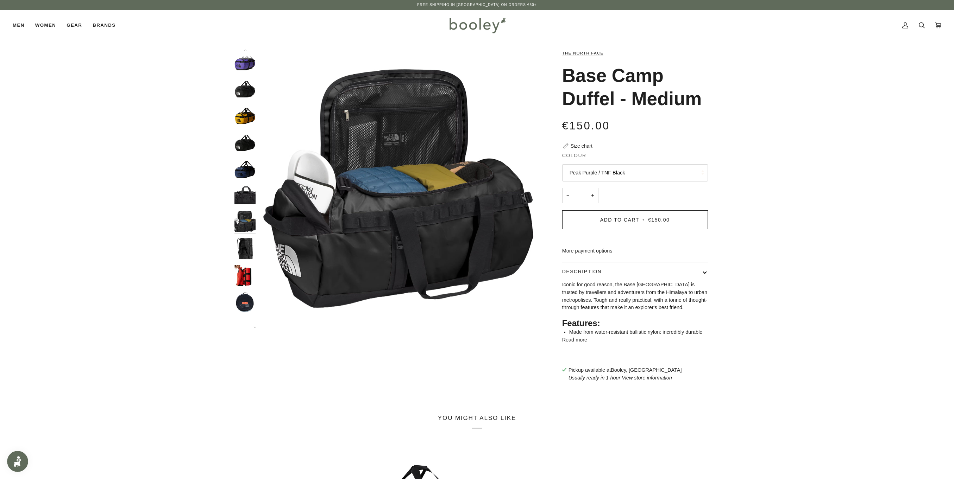
scroll to position [15, 0]
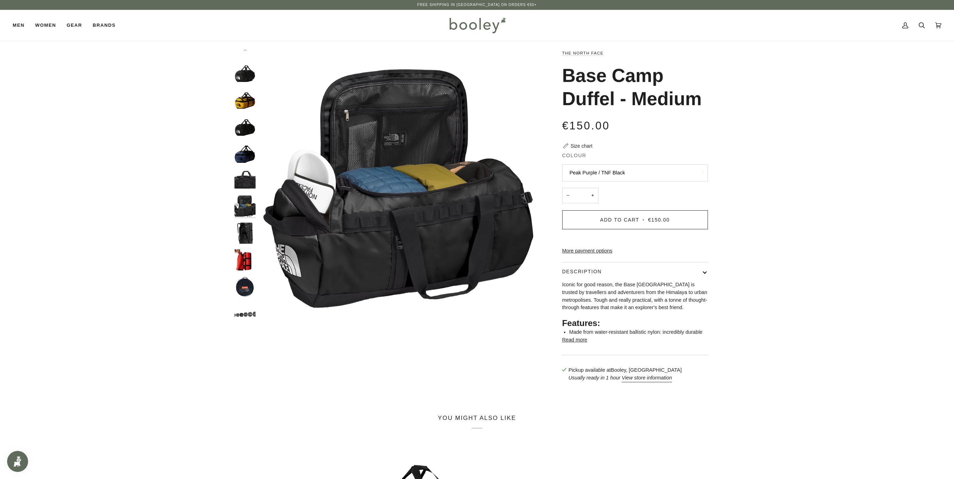
click at [245, 231] on img "The North Face Base Camp Duffel - Medium - Booley Galway" at bounding box center [244, 233] width 21 height 21
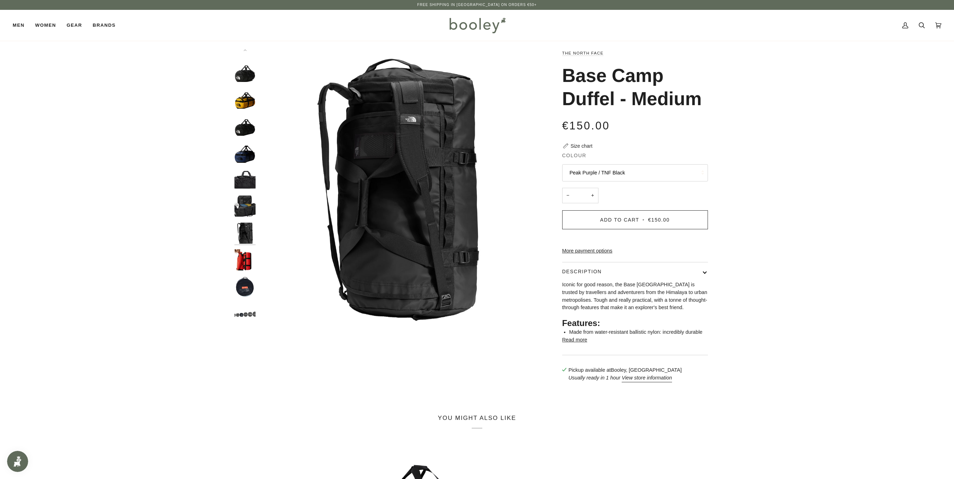
click at [247, 250] on img "The North Face Base Camp Duffel - Medium - Booley Galway" at bounding box center [244, 260] width 21 height 21
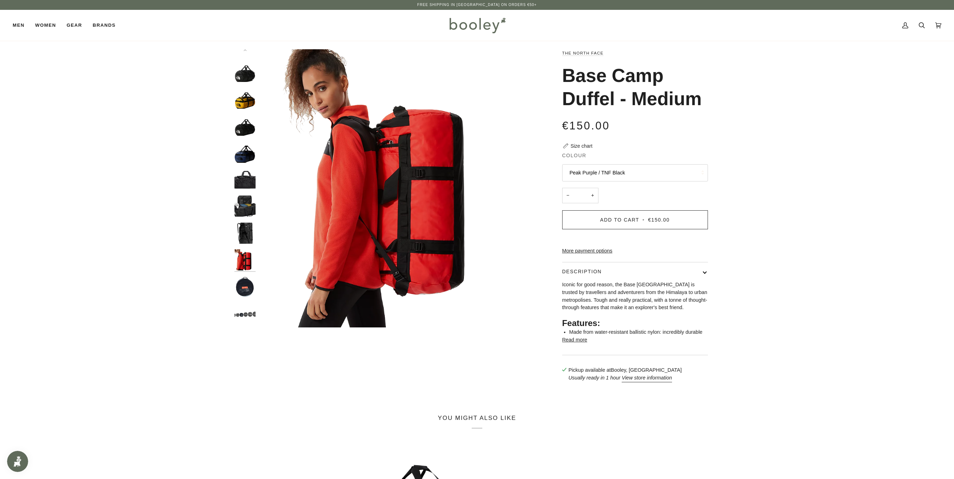
click at [243, 206] on img "The North Face Base Camp Duffel - Medium - Booley Galway" at bounding box center [244, 206] width 21 height 21
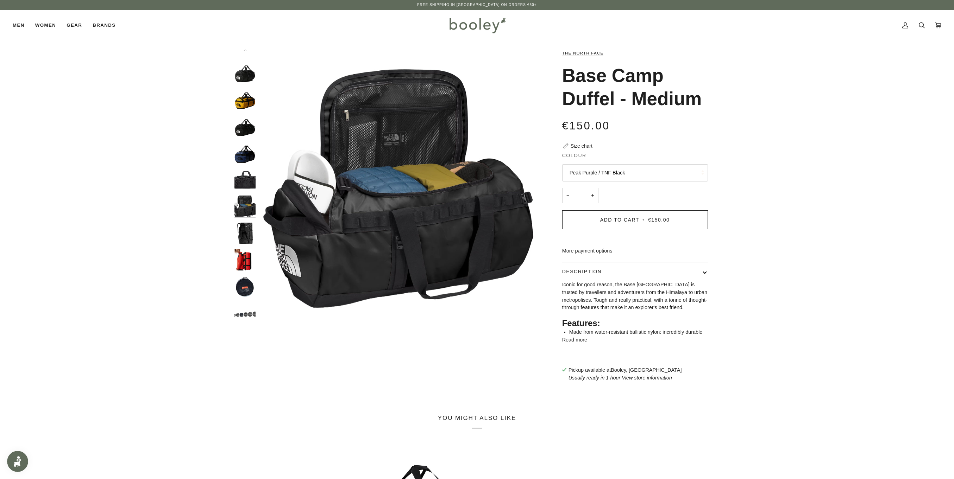
click at [242, 229] on img "The North Face Base Camp Duffel - Medium - Booley Galway" at bounding box center [244, 233] width 21 height 21
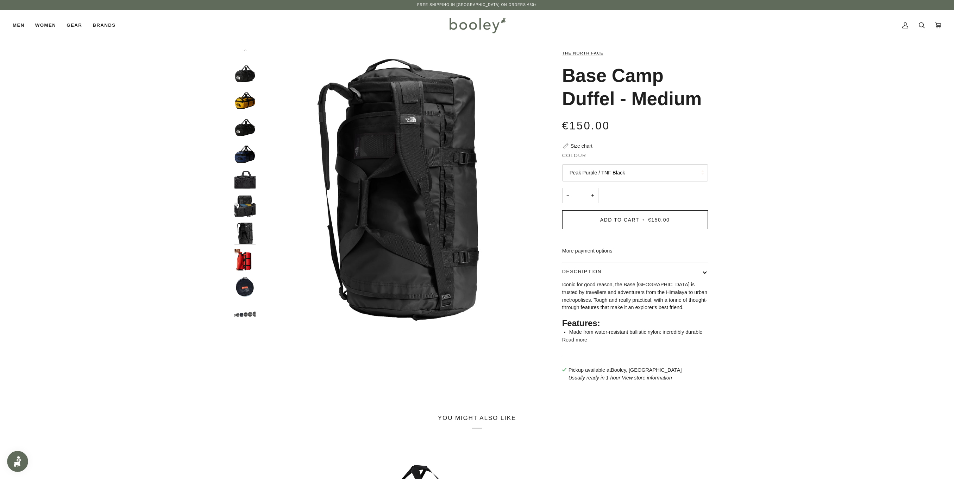
click at [248, 310] on img "The North Face Base Camp Duffel - Medium - Booley Galway" at bounding box center [244, 314] width 21 height 21
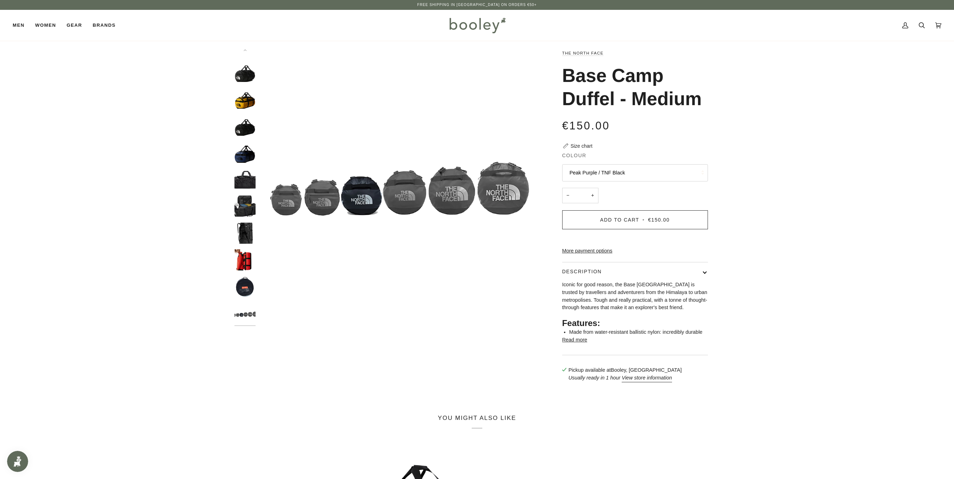
click at [244, 81] on img "The North Face Base Camp Duffel - Medium TNF Black / TNF White A - Booley Galway" at bounding box center [244, 71] width 21 height 21
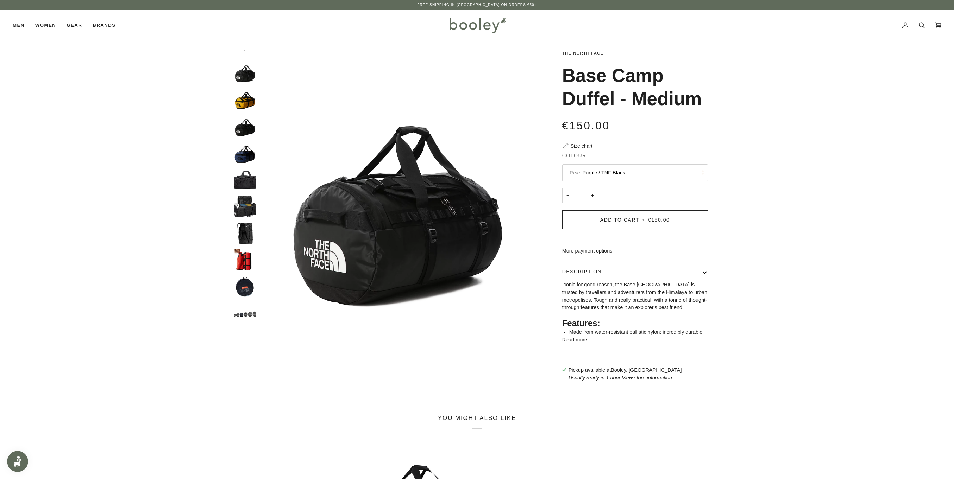
scroll to position [0, 0]
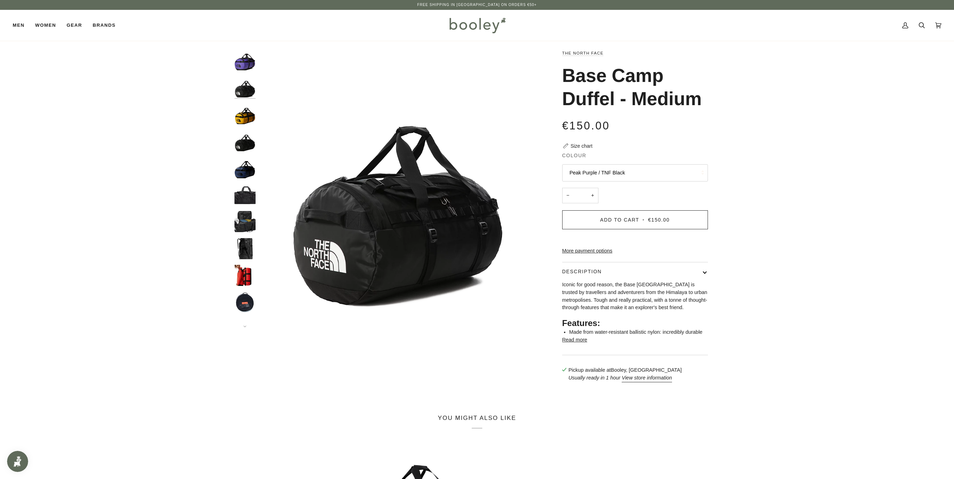
click at [610, 173] on button "Peak Purple / TNF Black" at bounding box center [635, 172] width 146 height 17
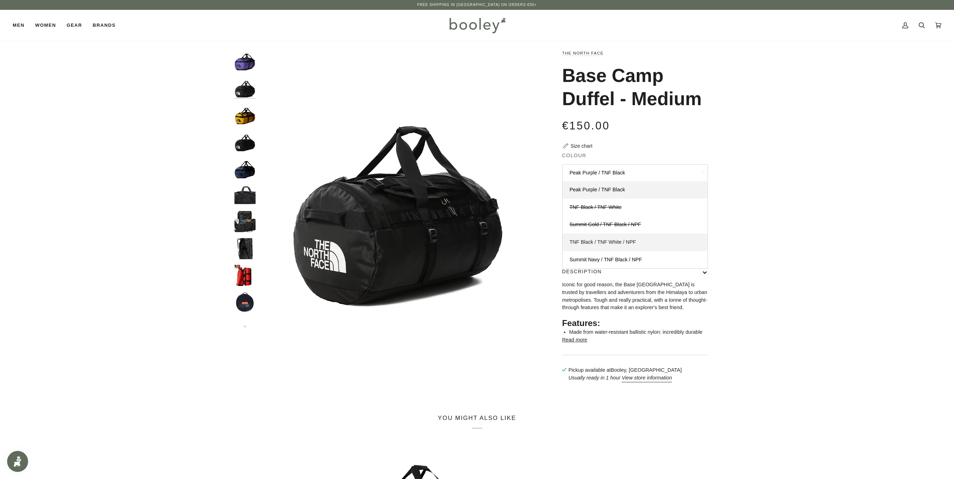
click at [594, 243] on span "TNF Black / TNF White / NPF" at bounding box center [602, 242] width 67 height 6
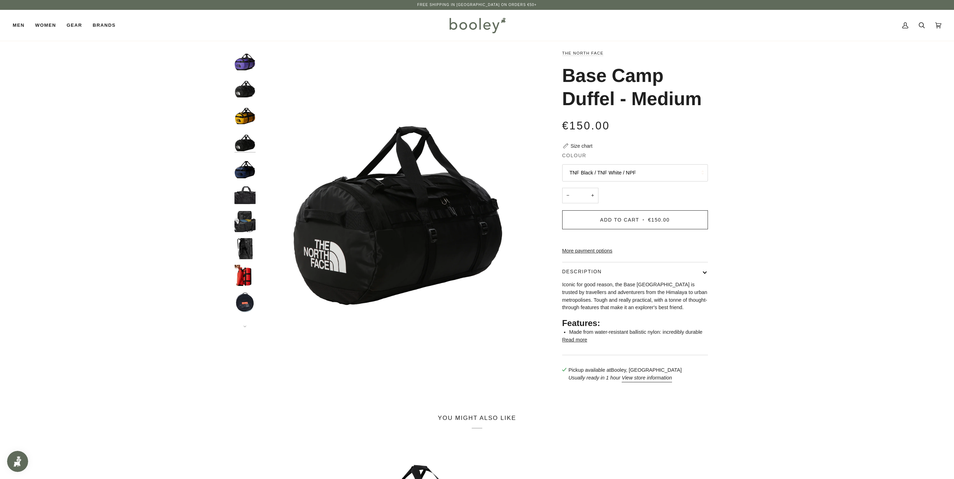
click at [239, 211] on img "The North Face Base Camp Duffel - Medium - Booley Galway" at bounding box center [244, 221] width 21 height 21
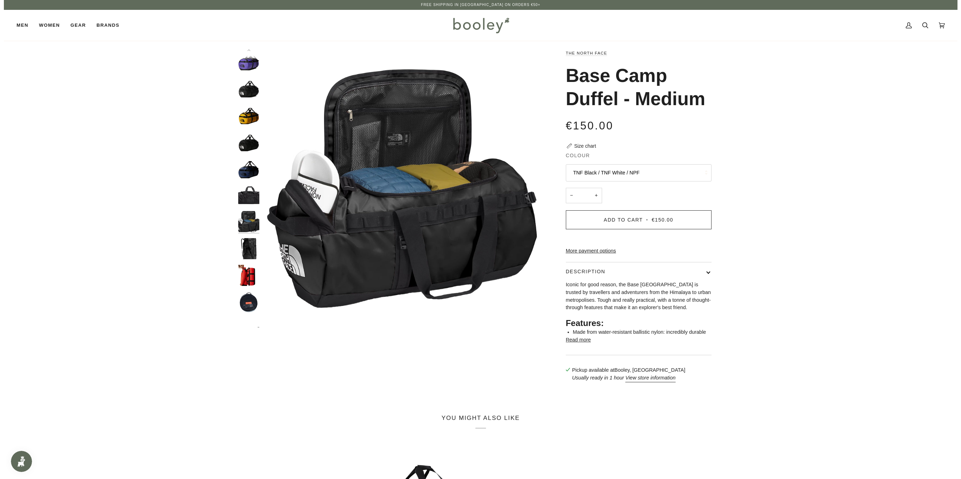
scroll to position [15, 0]
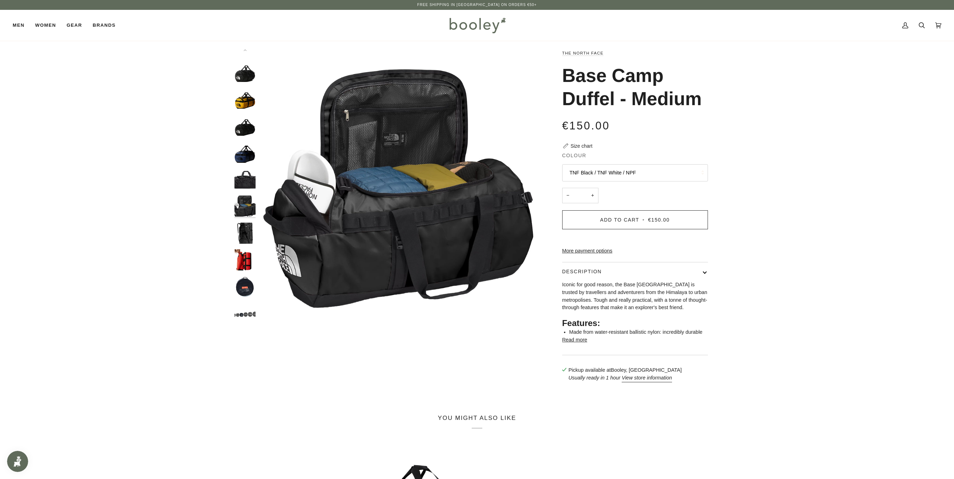
click at [919, 26] on icon at bounding box center [922, 25] width 6 height 11
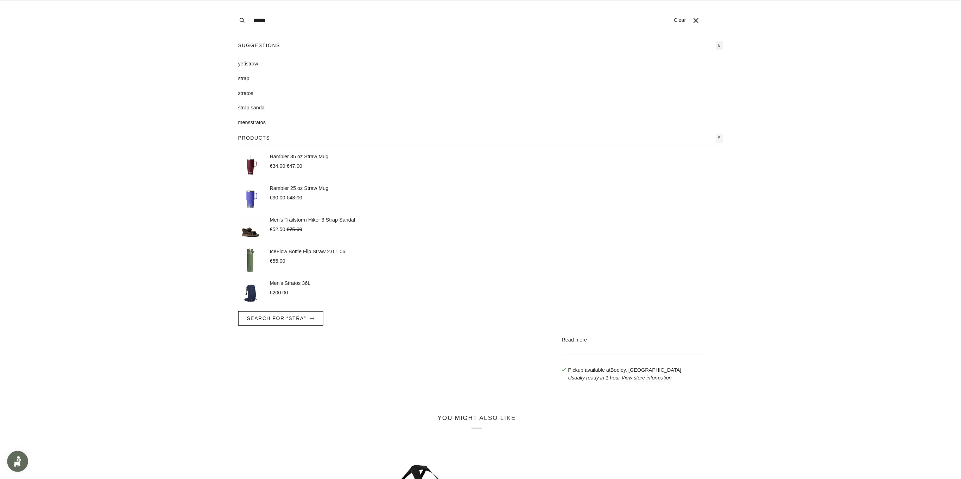
type input "*****"
click at [234, 0] on button "Search" at bounding box center [241, 20] width 15 height 41
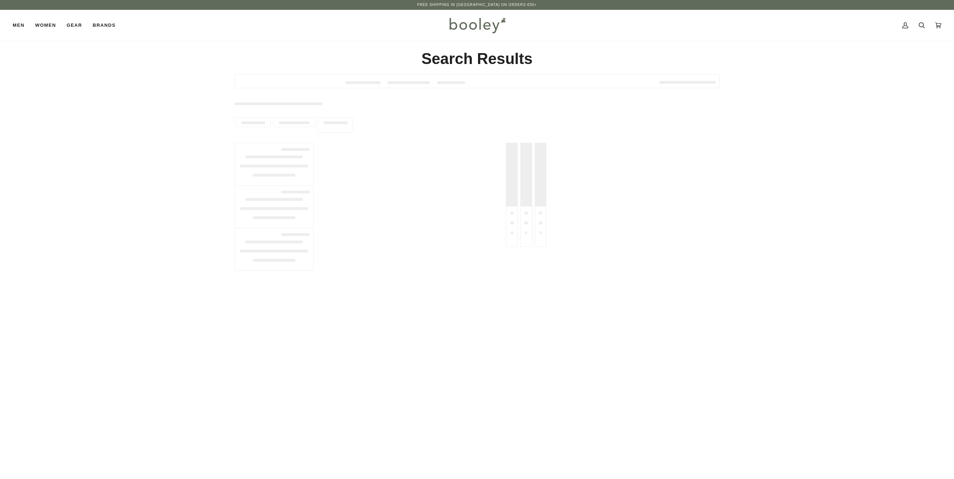
type input "*****"
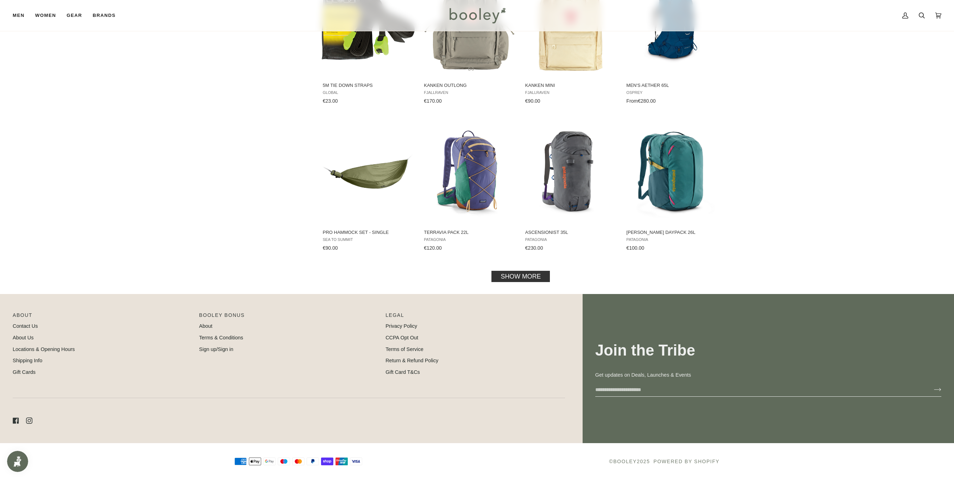
scroll to position [550, 0]
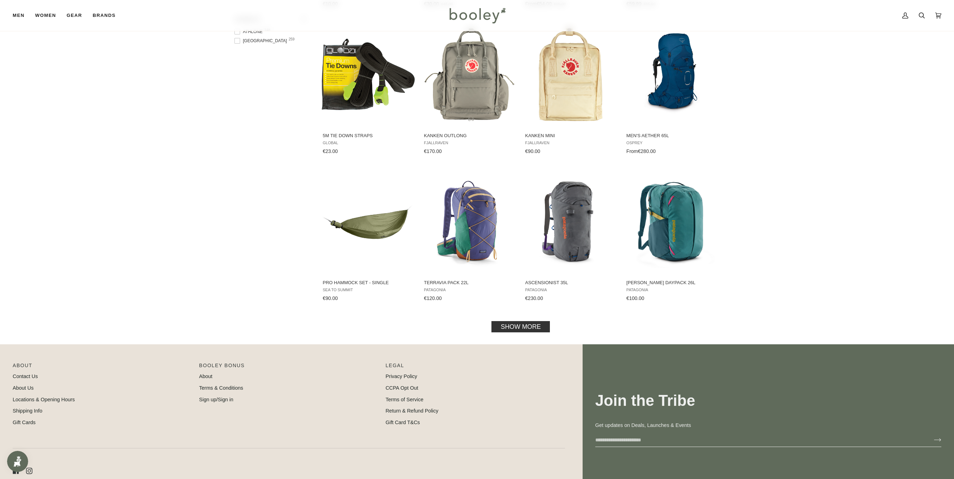
click at [534, 327] on link "Show more" at bounding box center [520, 326] width 58 height 11
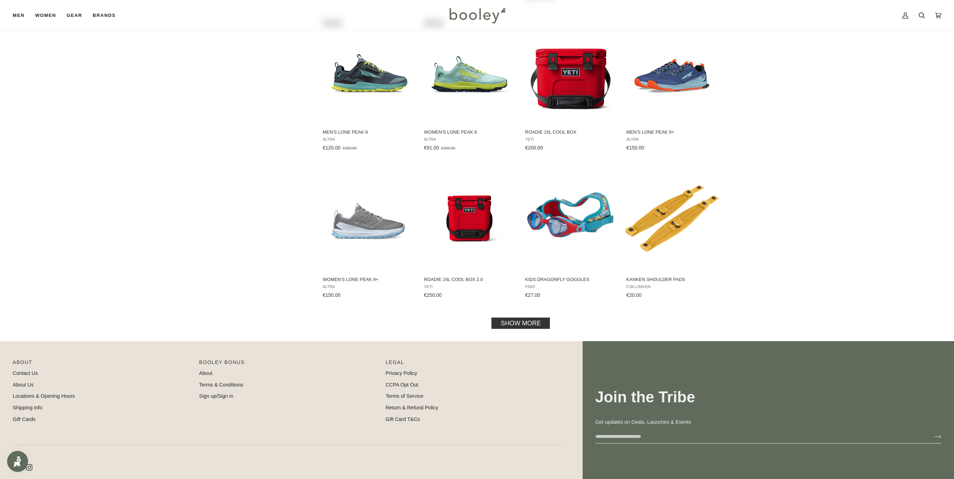
scroll to position [1304, 0]
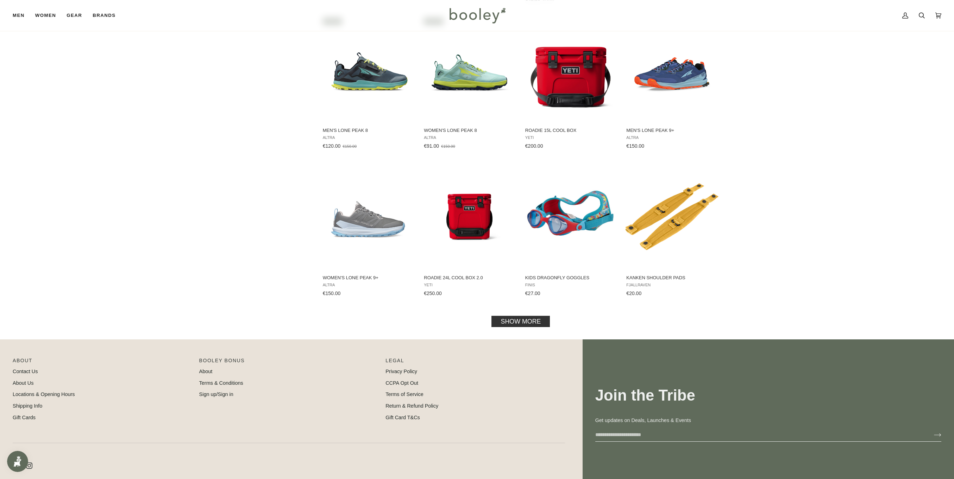
click at [537, 316] on link "Show more" at bounding box center [520, 321] width 58 height 11
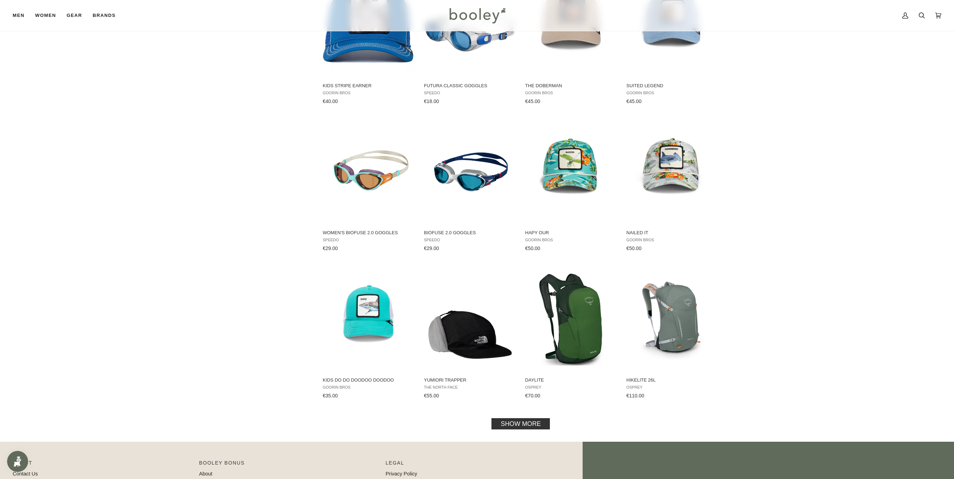
scroll to position [2008, 0]
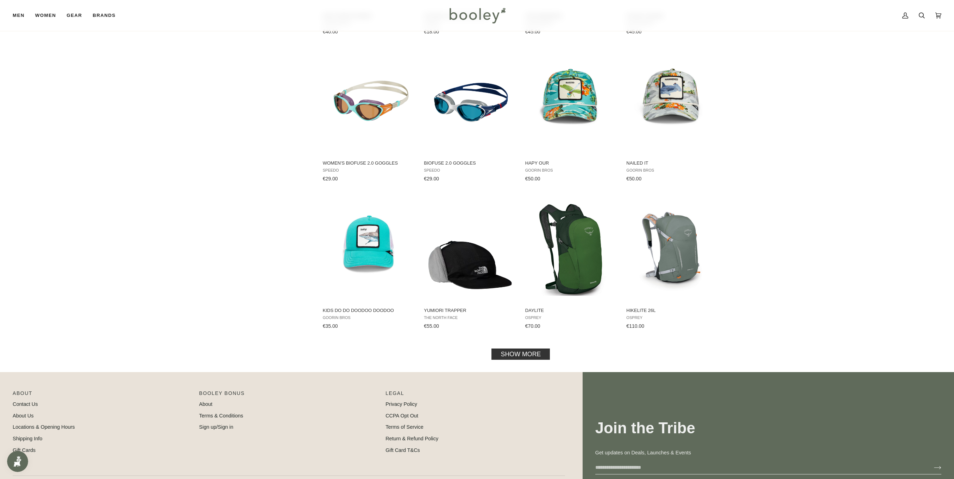
click at [527, 349] on link "Show more" at bounding box center [520, 354] width 58 height 11
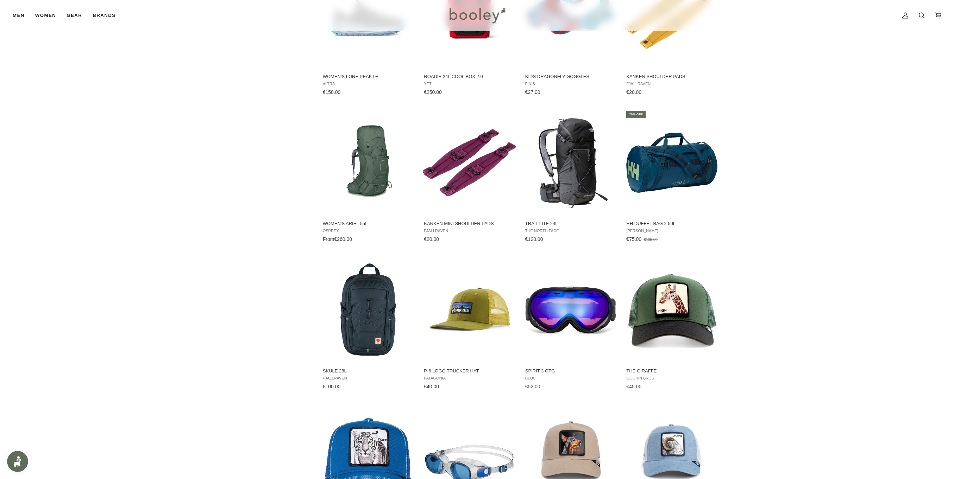
scroll to position [1405, 0]
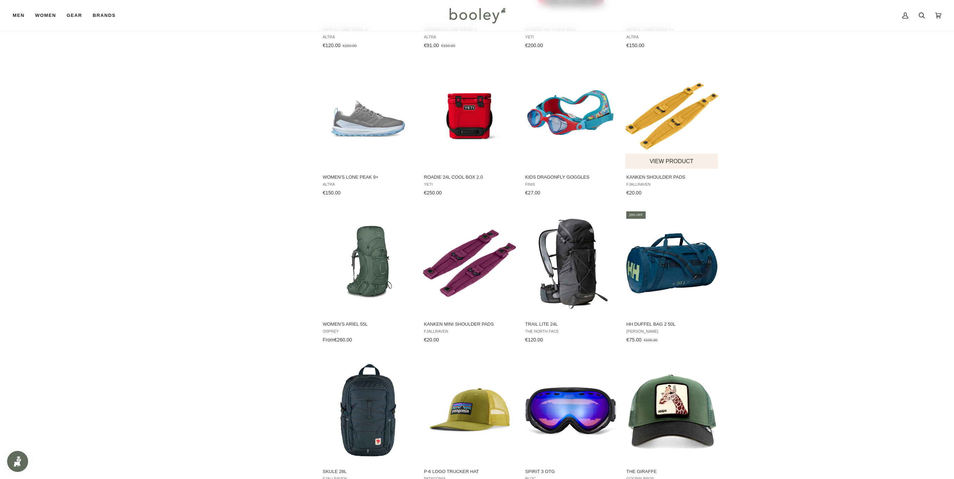
click at [677, 154] on button "View product" at bounding box center [671, 161] width 93 height 15
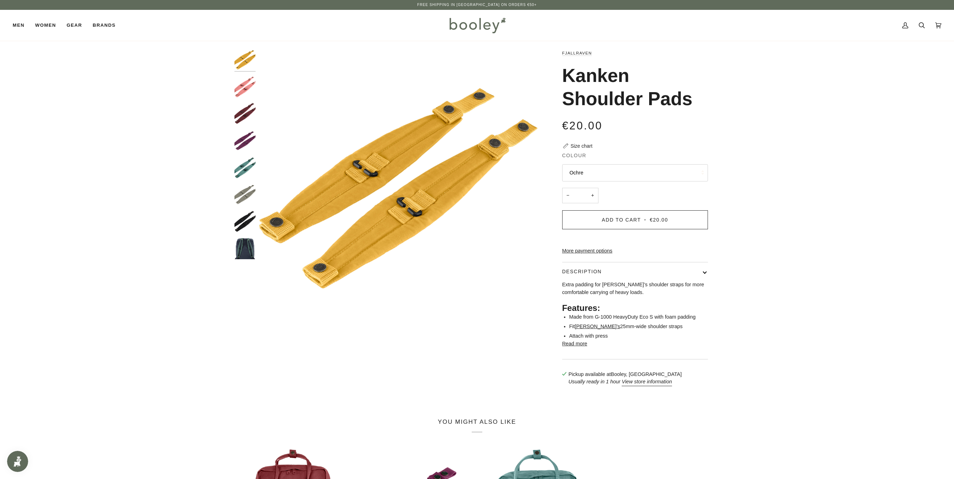
click at [244, 215] on img "Fjallraven Kanken Shoulder Pads Black - Booley Galway" at bounding box center [244, 221] width 21 height 21
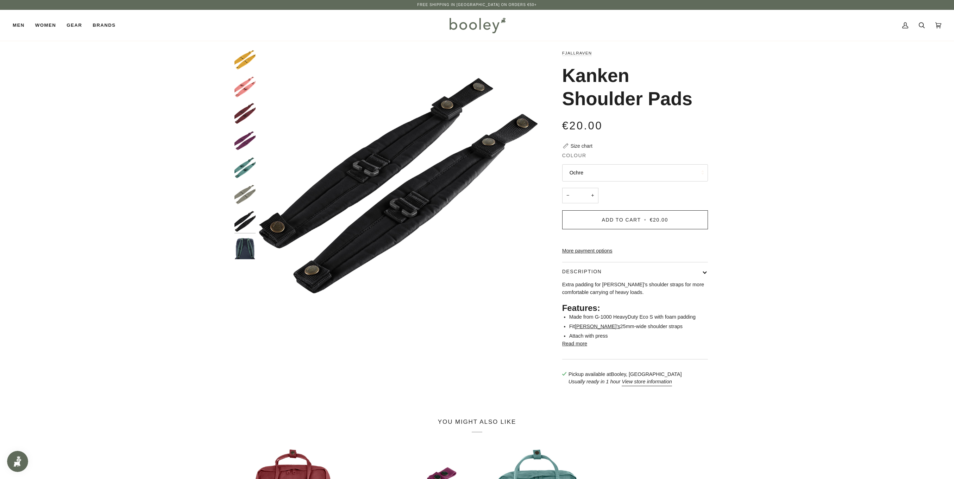
click at [244, 250] on img "Fjallraven Kanken Shoulder Pads - Booley Galway" at bounding box center [244, 248] width 21 height 21
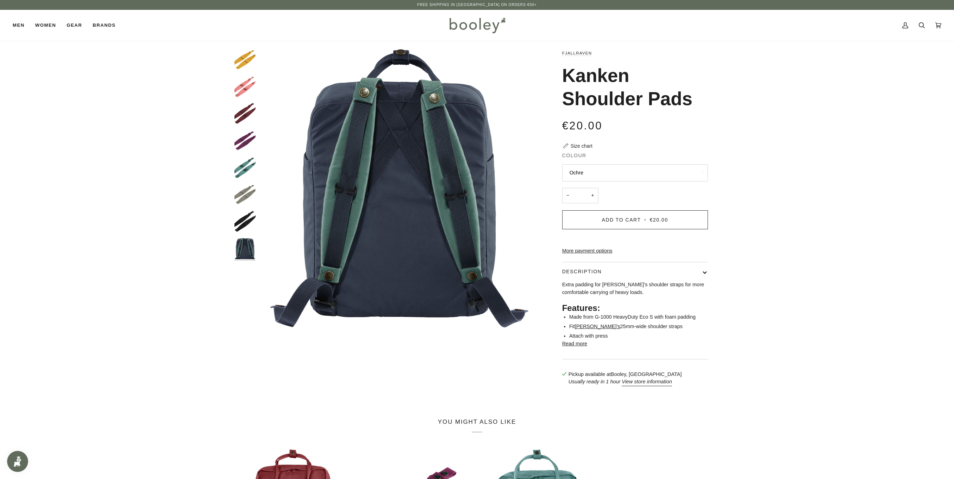
click at [239, 208] on div at bounding box center [246, 157] width 25 height 216
click at [241, 194] on img "Fjallraven Kanken Shoulder Pads Fog - Booley Galway" at bounding box center [244, 194] width 21 height 21
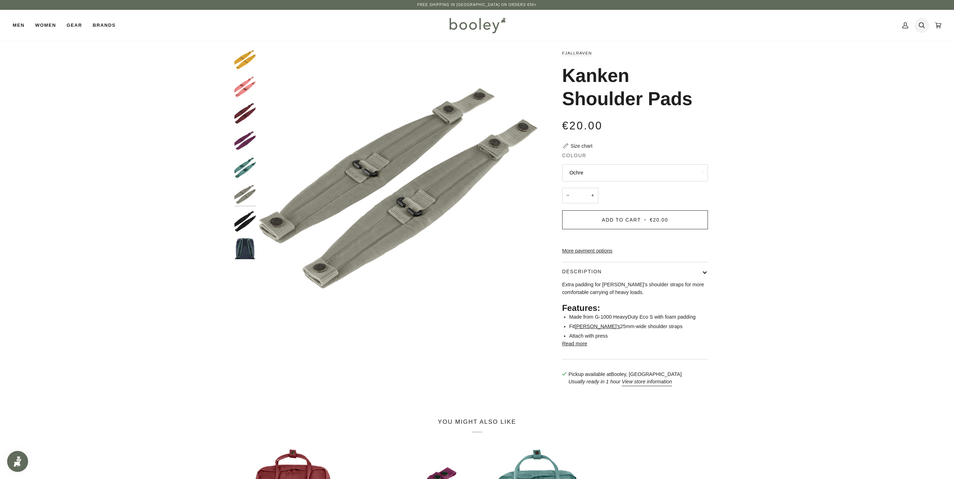
click at [922, 24] on icon at bounding box center [922, 25] width 6 height 11
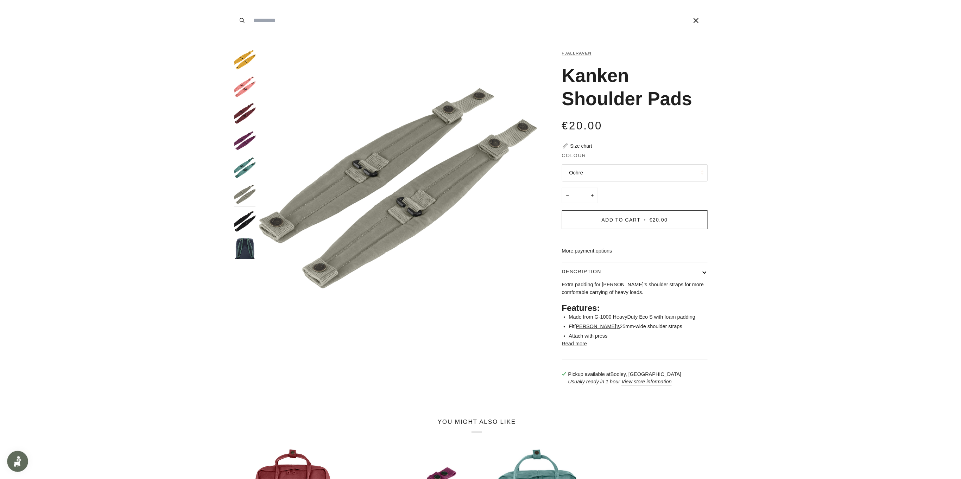
click at [468, 21] on input "Search our store" at bounding box center [460, 20] width 421 height 41
type input "**********"
click at [241, 19] on icon "submit" at bounding box center [242, 20] width 5 height 5
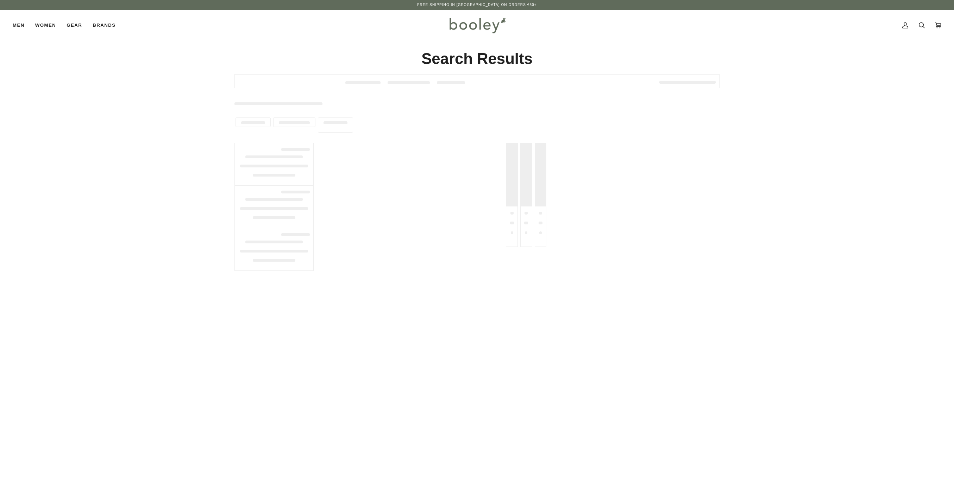
type input "**********"
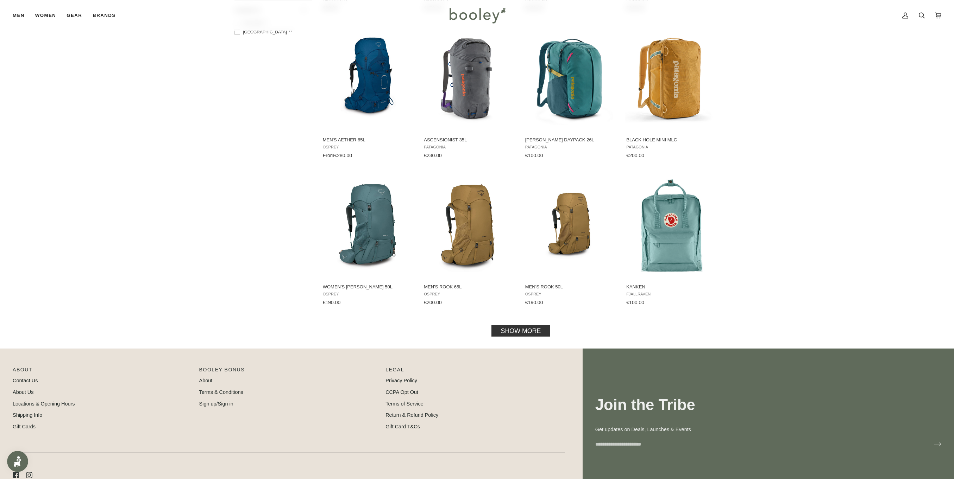
scroll to position [553, 0]
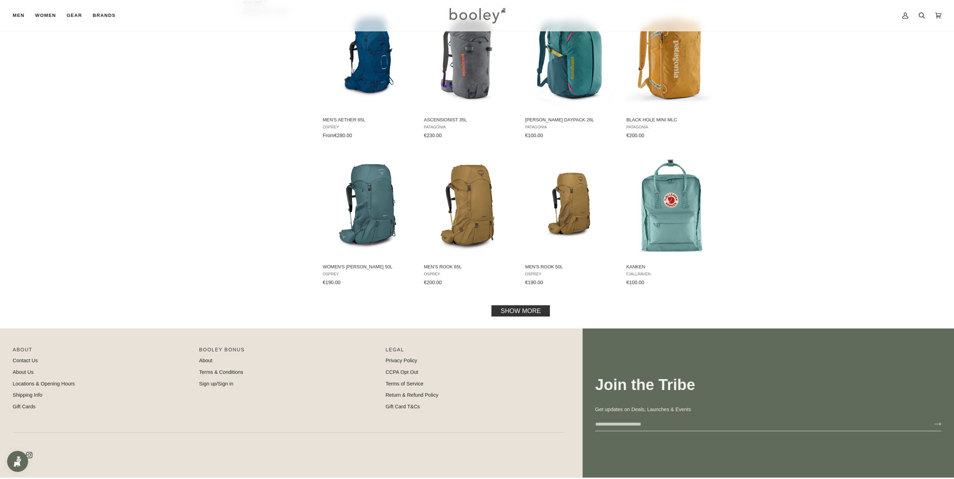
click at [538, 311] on link "Show more" at bounding box center [520, 310] width 58 height 11
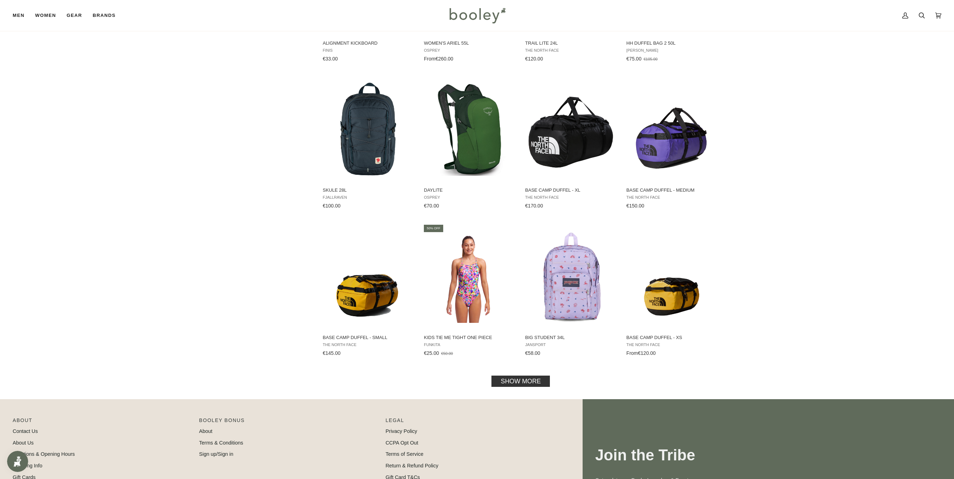
scroll to position [1331, 0]
